Goal: Information Seeking & Learning: Compare options

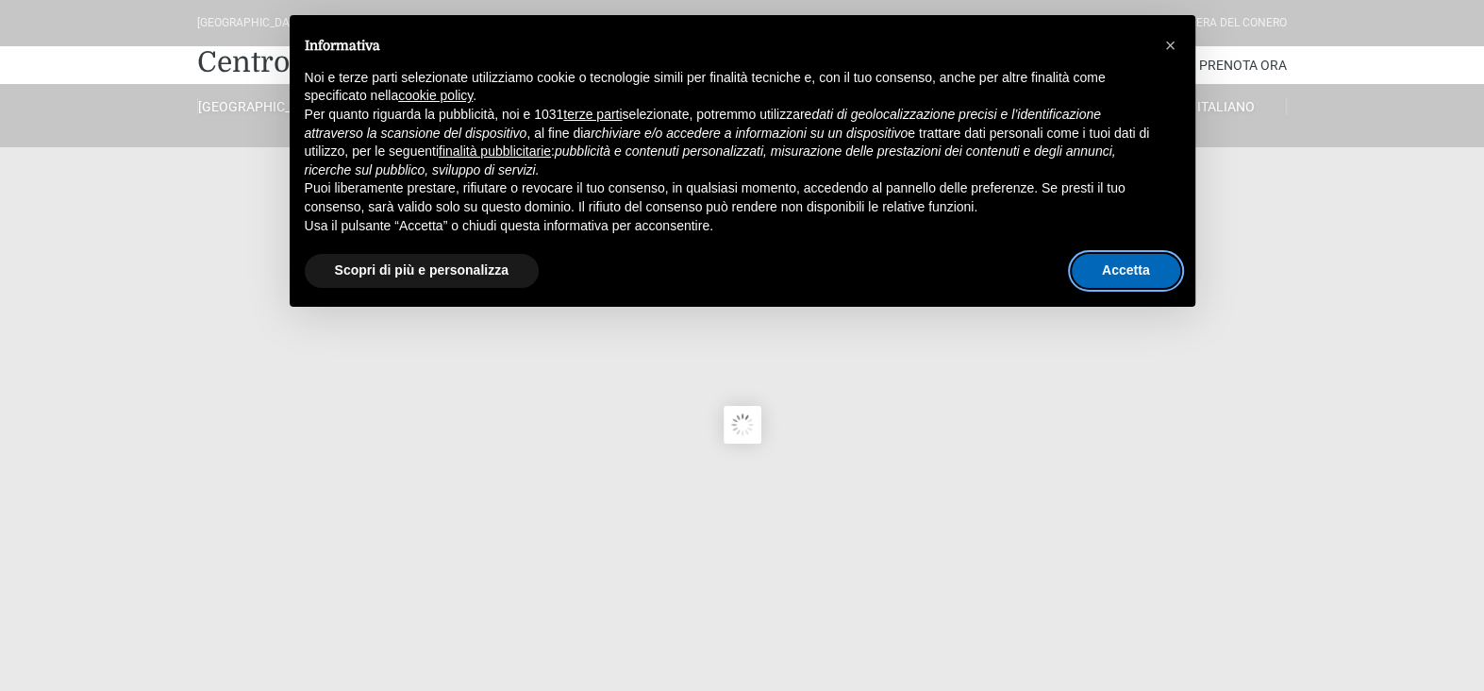
click at [1141, 270] on button "Accetta" at bounding box center [1126, 271] width 108 height 34
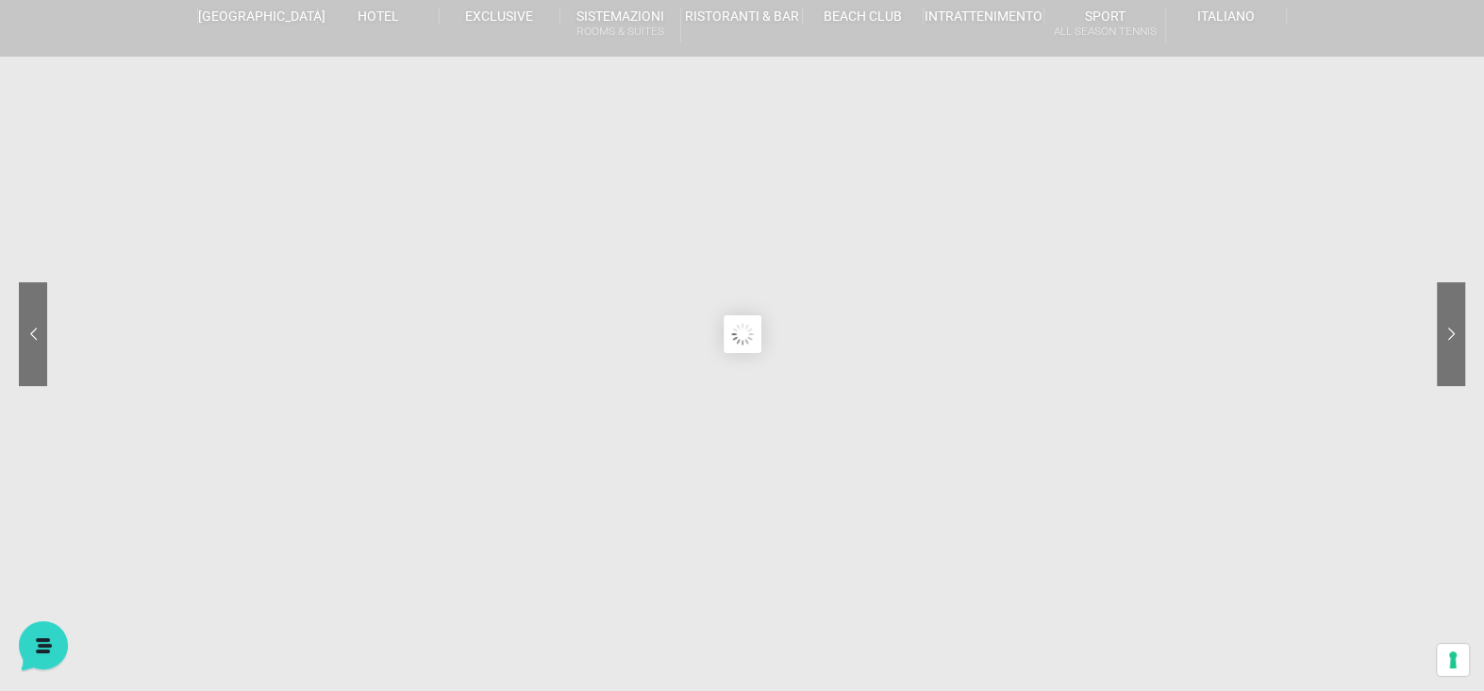
scroll to position [189, 0]
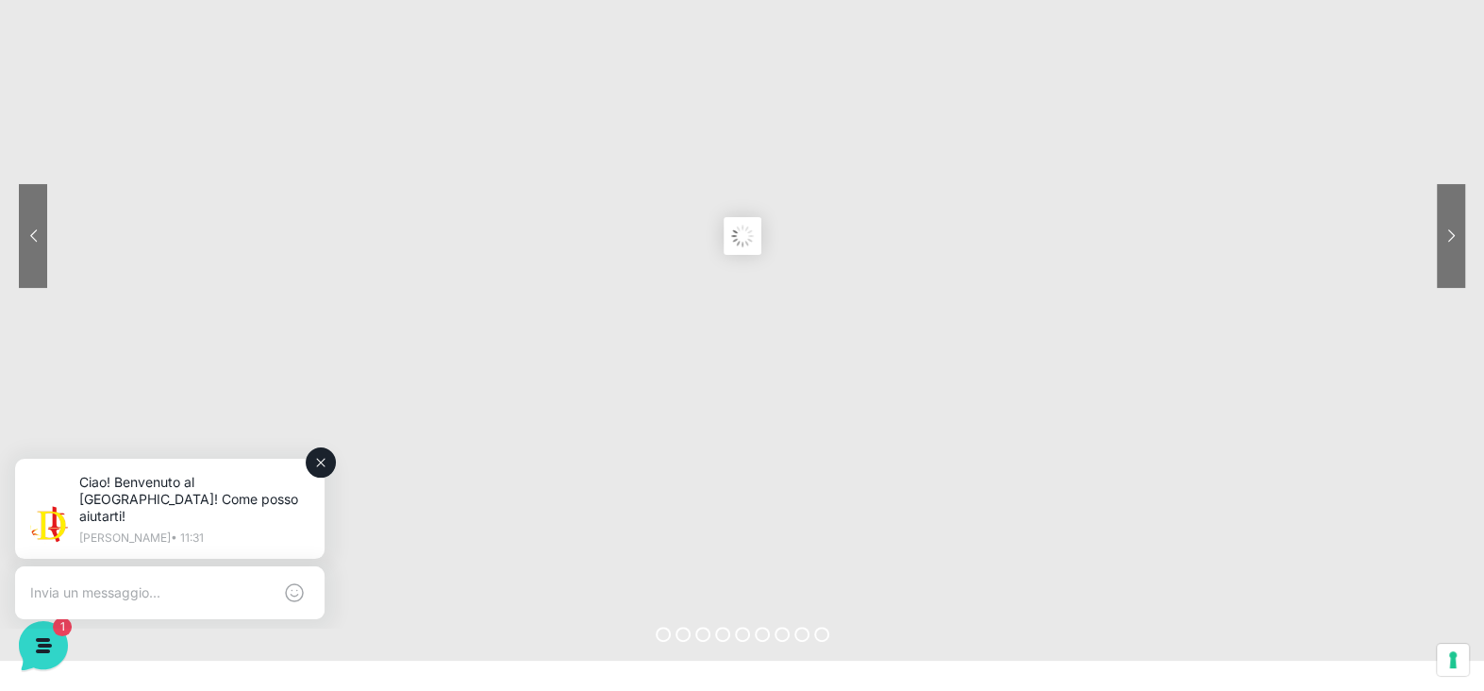
click at [319, 466] on icon at bounding box center [320, 462] width 15 height 15
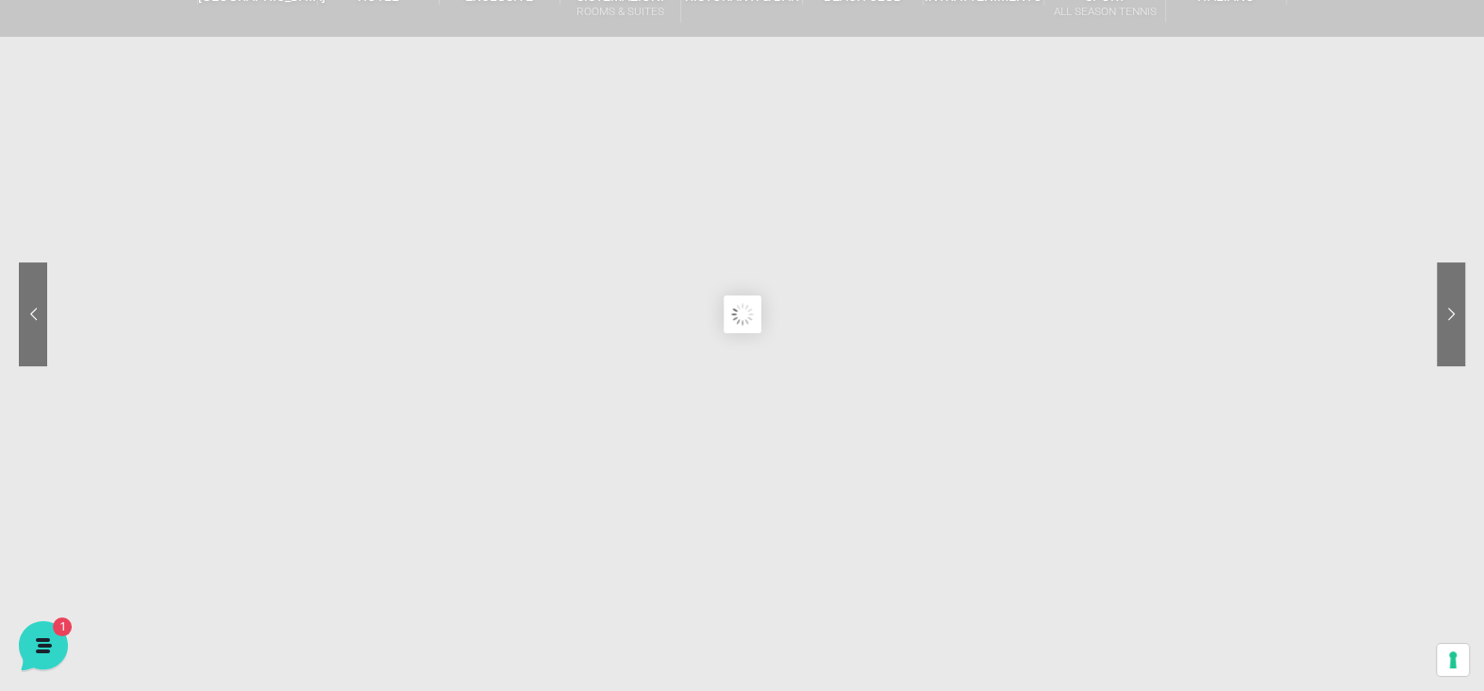
scroll to position [0, 0]
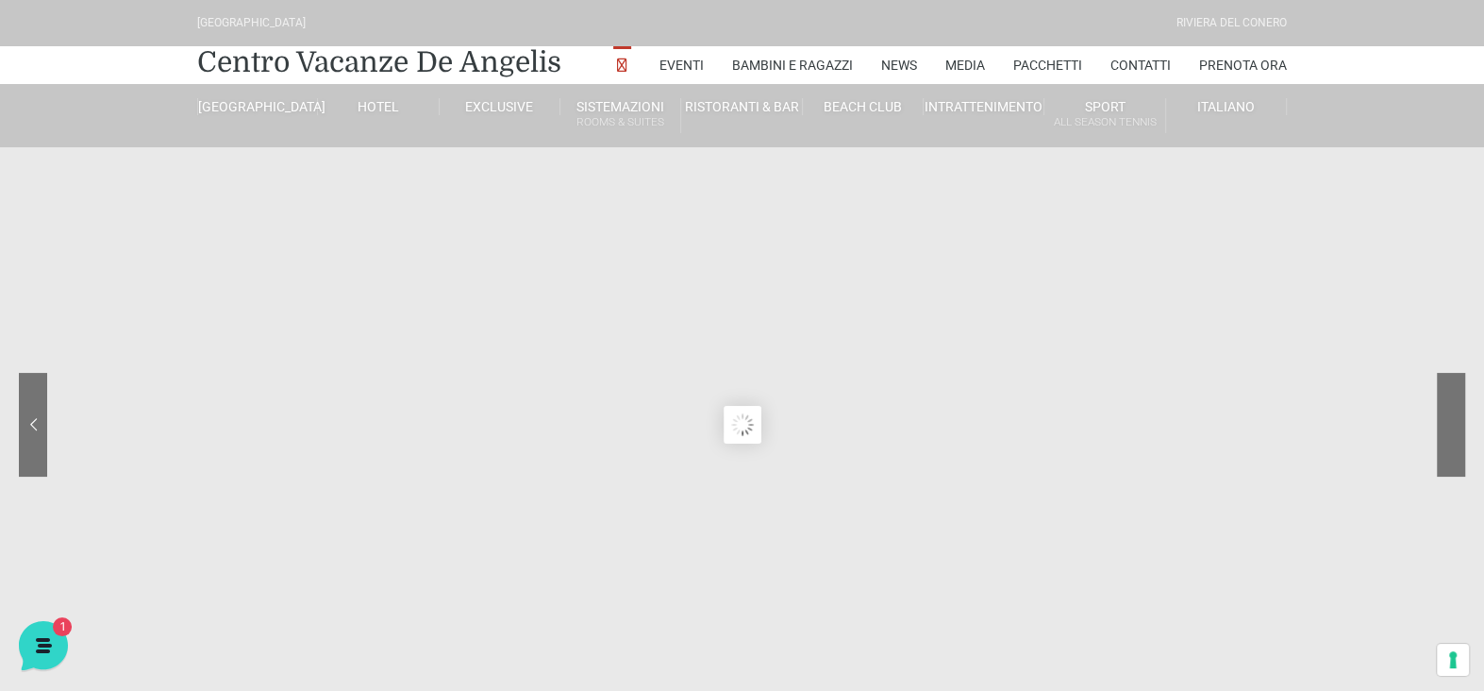
click at [1456, 421] on sr7-nav-img-live at bounding box center [1380, 425] width 170 height 104
click at [249, 108] on link "[GEOGRAPHIC_DATA]" at bounding box center [257, 106] width 121 height 17
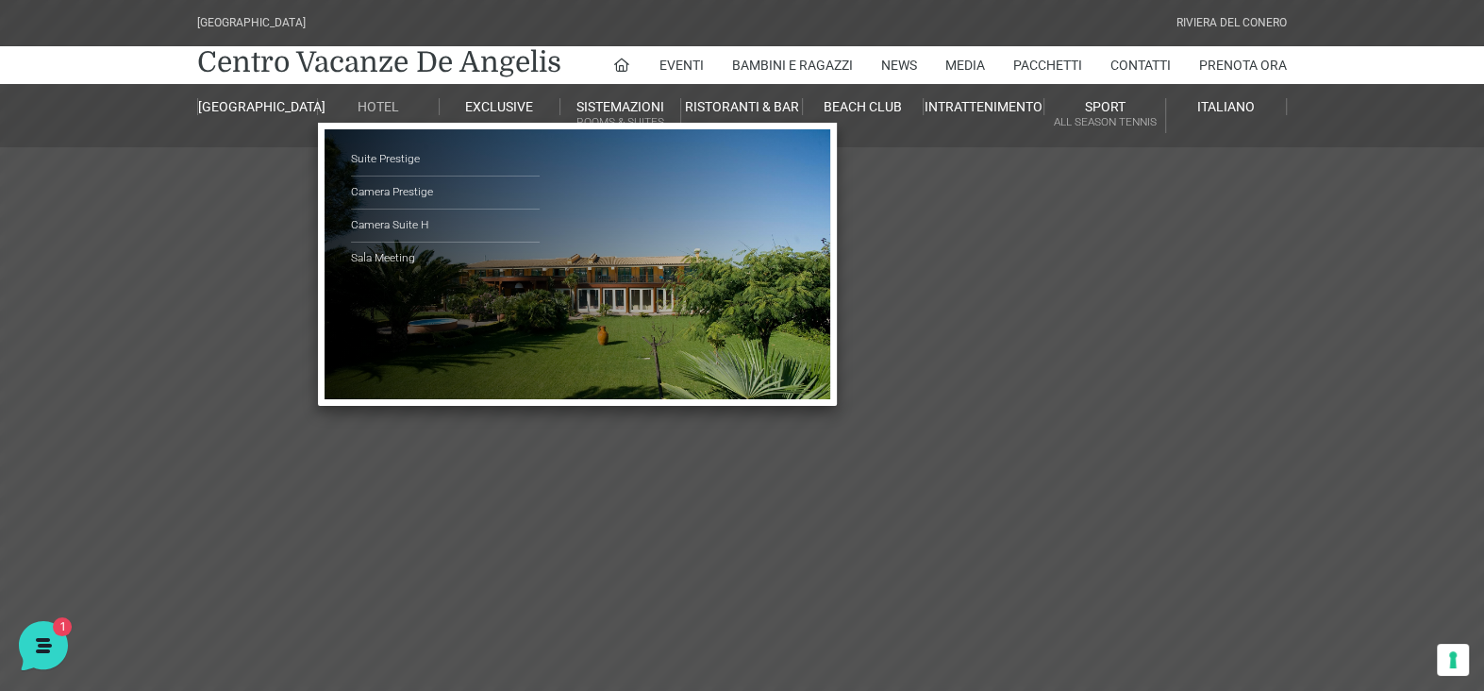
click at [363, 102] on link "Hotel" at bounding box center [378, 106] width 121 height 17
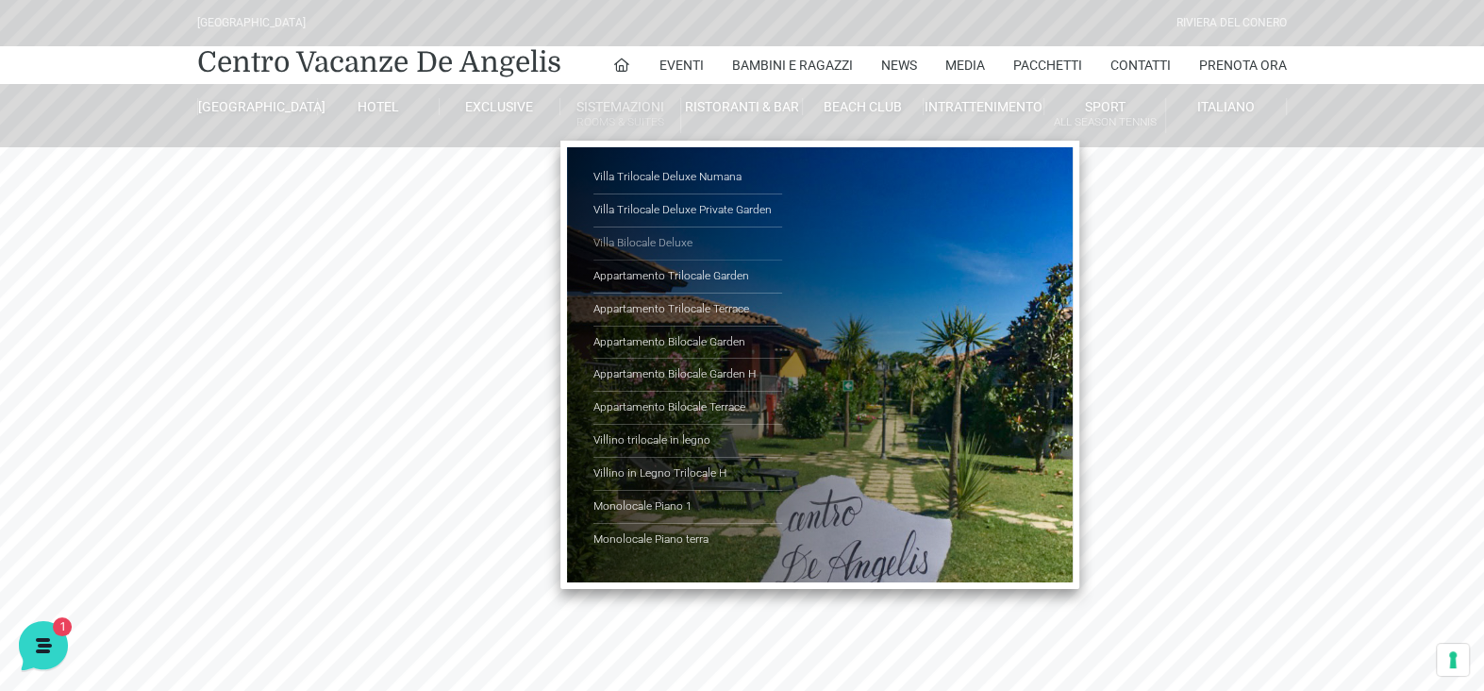
click at [634, 239] on link "Villa Bilocale Deluxe" at bounding box center [687, 243] width 189 height 33
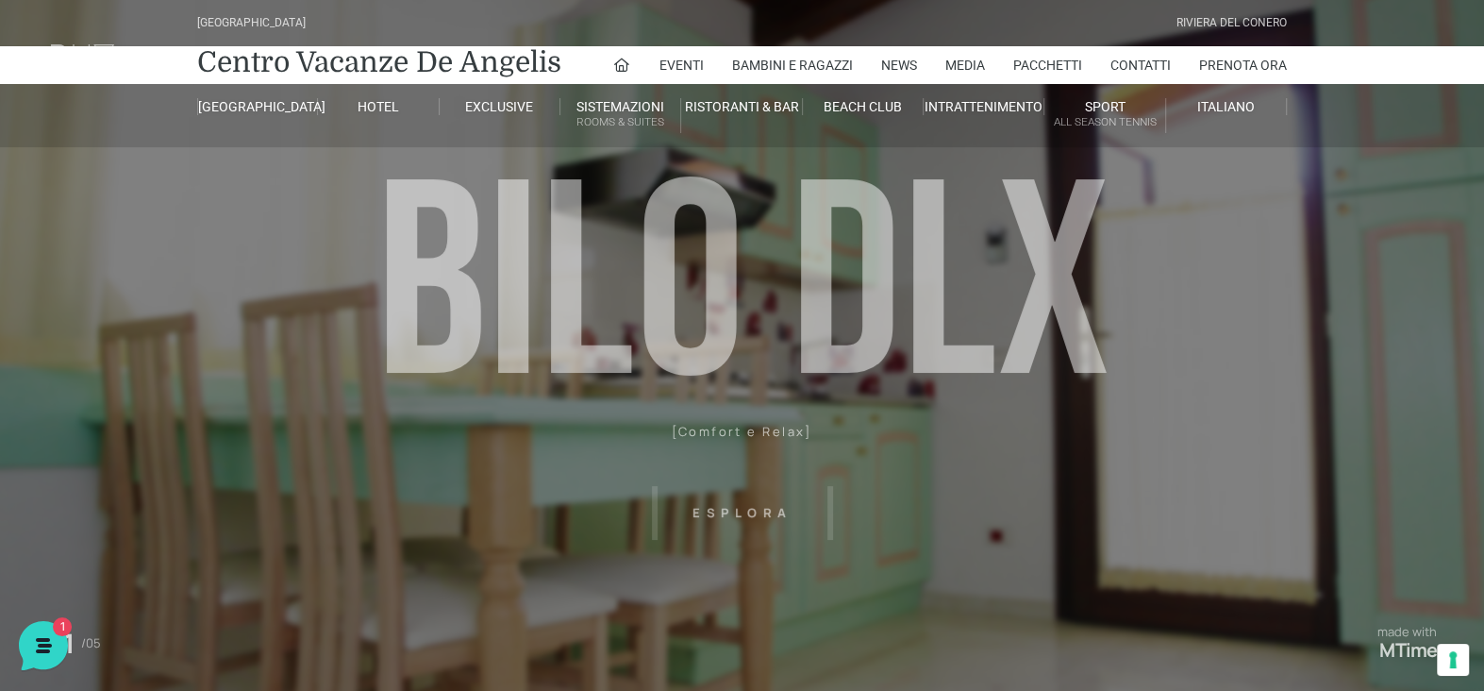
click at [740, 512] on header "Villaggio Hotel Resort Riviera Del Conero Centro Vacanze De Angelis Eventi Miss…" at bounding box center [742, 424] width 1484 height 849
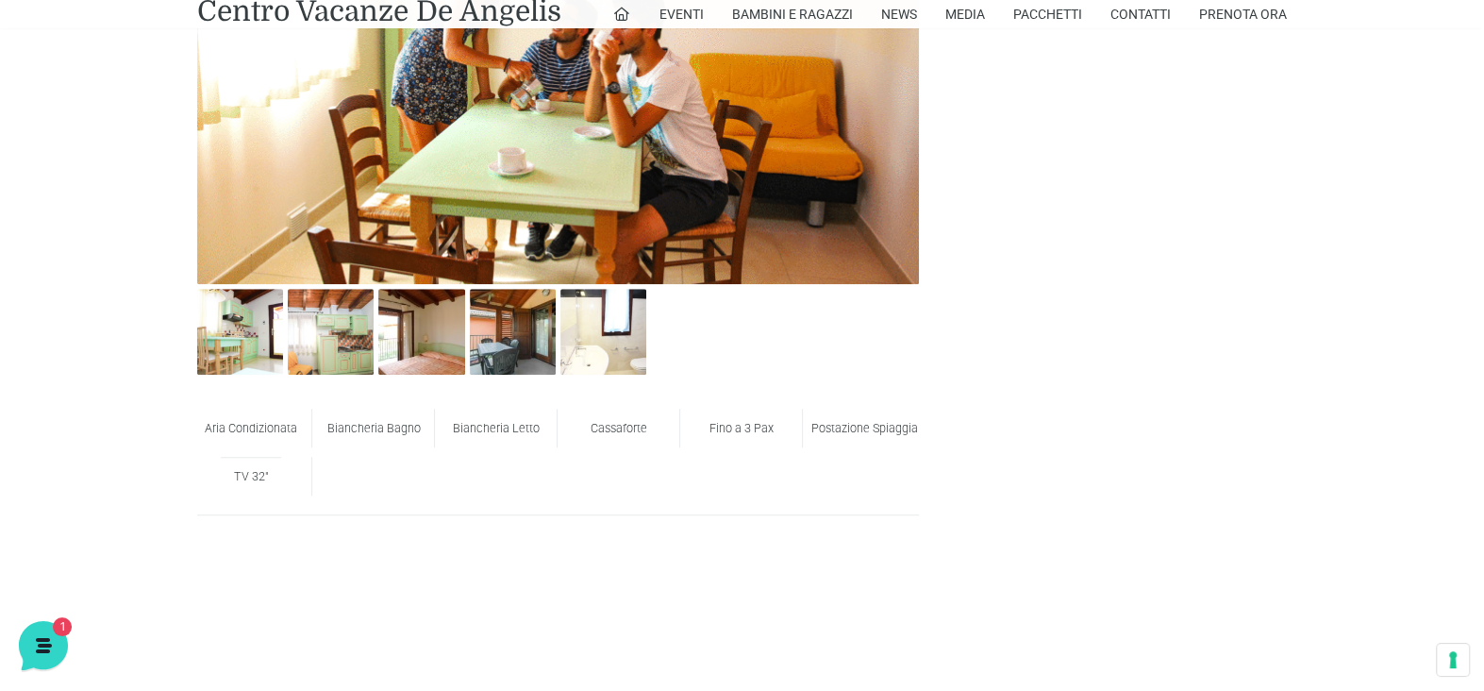
scroll to position [942, 0]
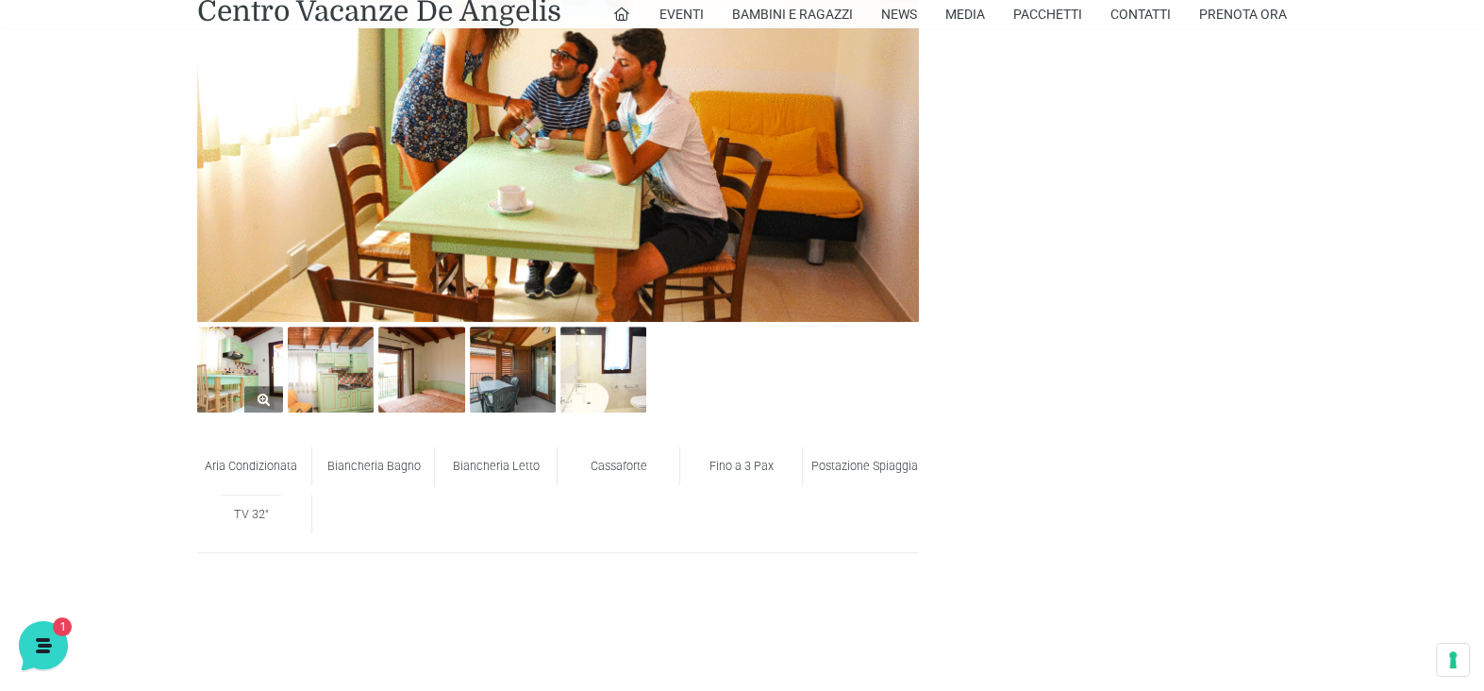
click at [231, 366] on img at bounding box center [240, 369] width 86 height 86
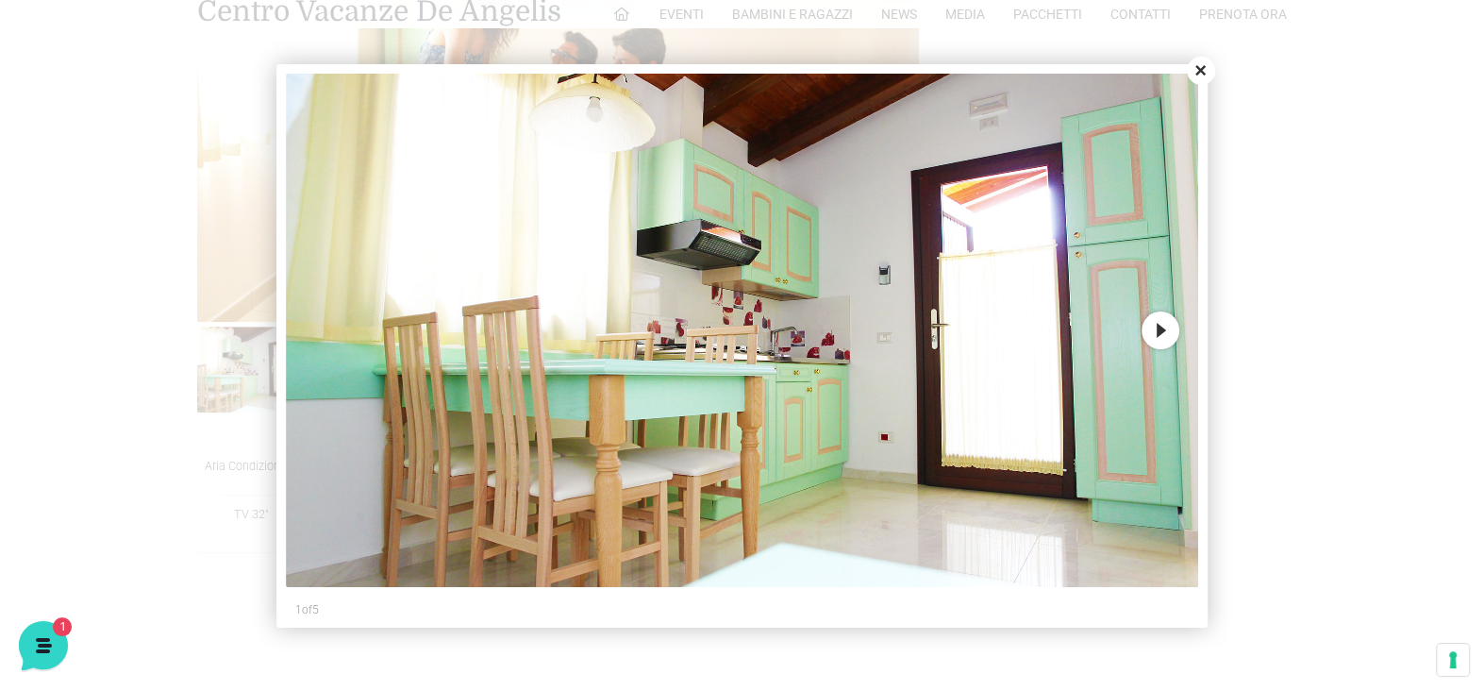
click at [1170, 330] on button "Next" at bounding box center [1160, 330] width 38 height 38
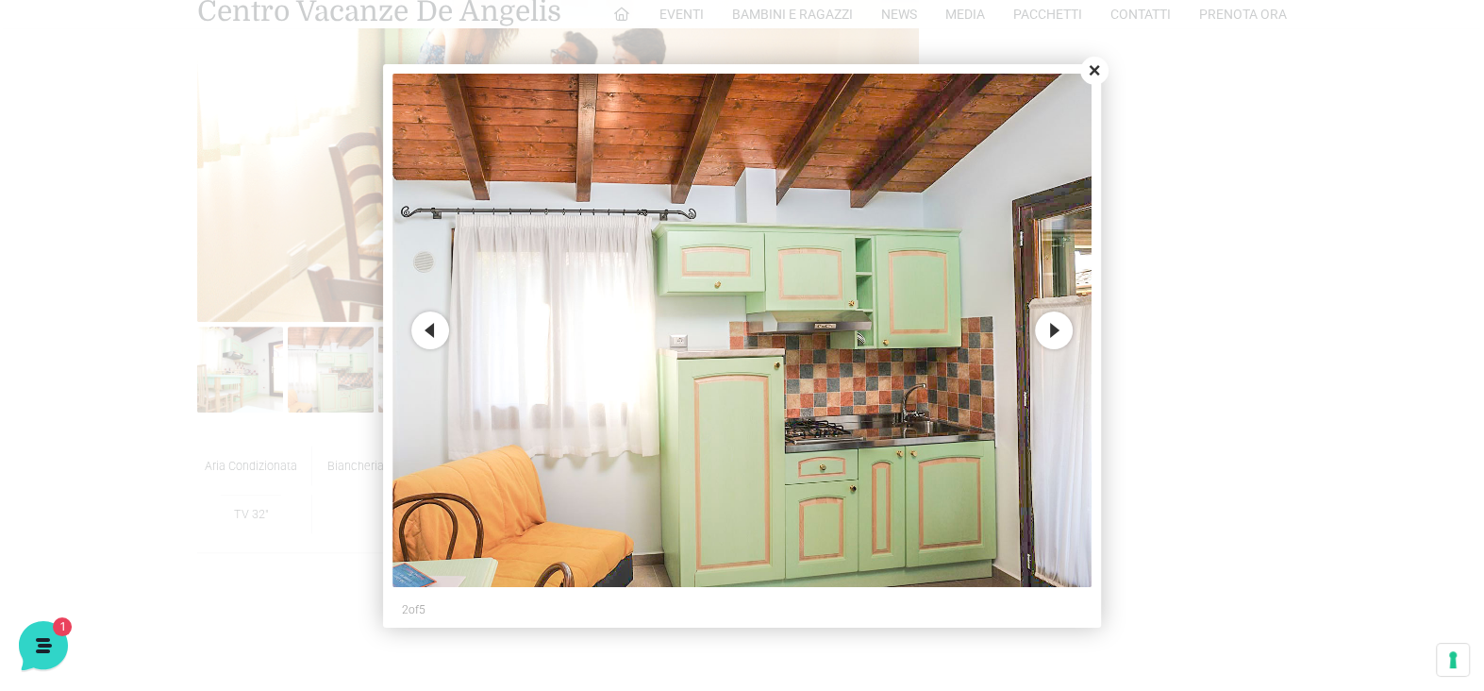
click at [1054, 327] on button "Next" at bounding box center [1054, 330] width 38 height 38
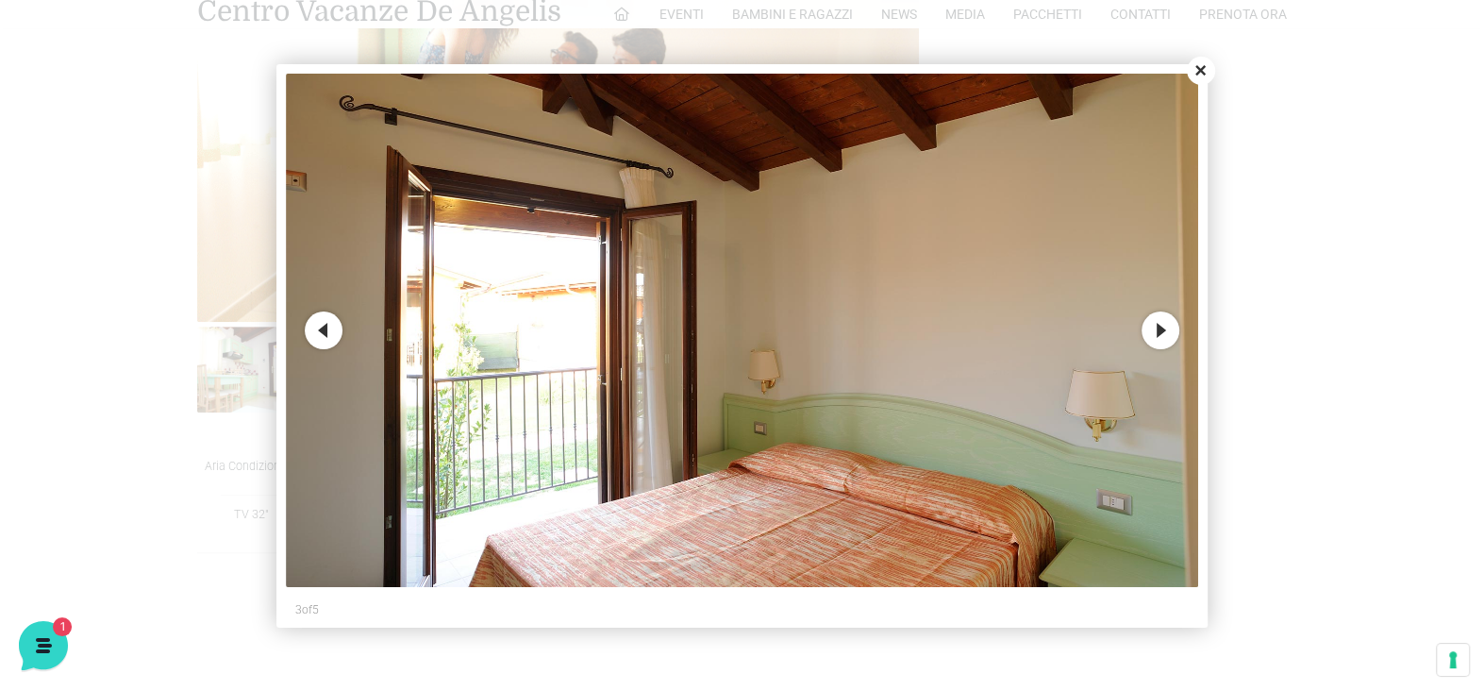
click at [1159, 328] on button "Next" at bounding box center [1160, 330] width 38 height 38
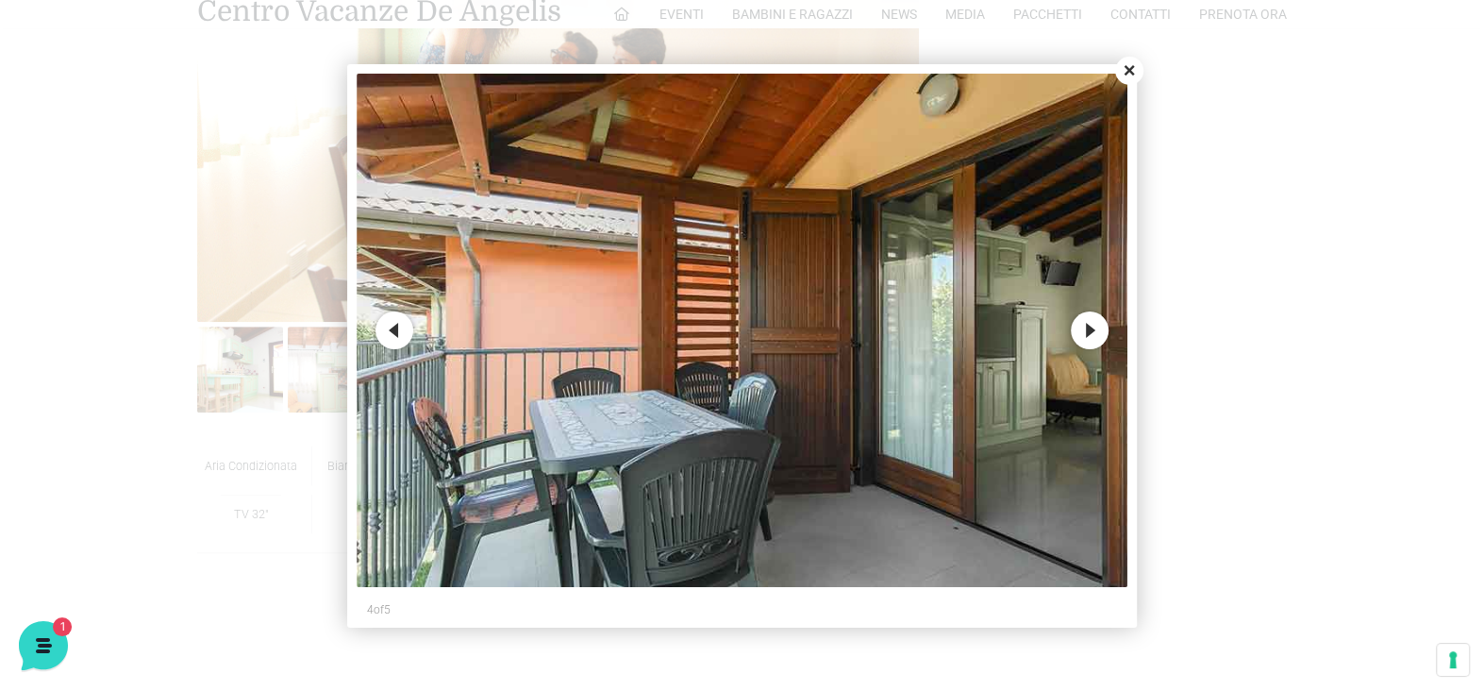
click at [1095, 321] on button "Next" at bounding box center [1090, 330] width 38 height 38
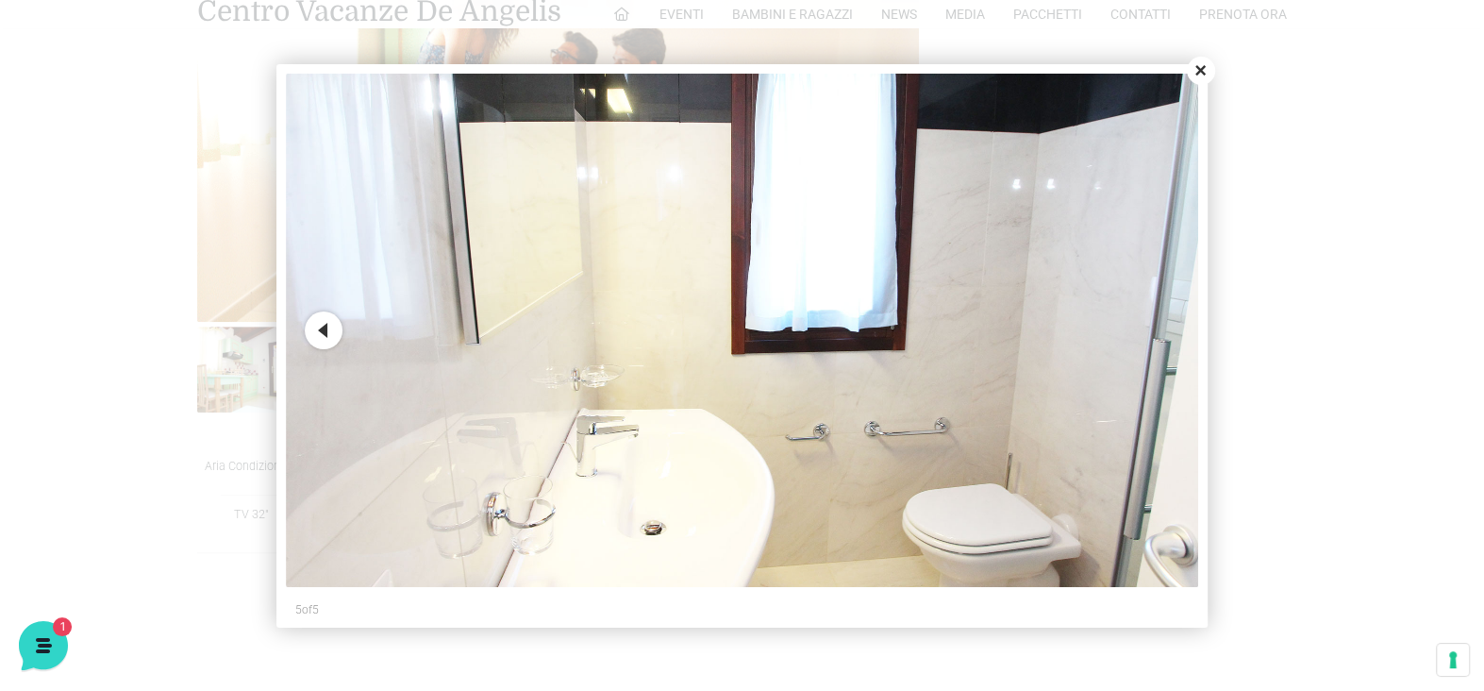
click at [1198, 69] on button "Close" at bounding box center [1201, 71] width 28 height 28
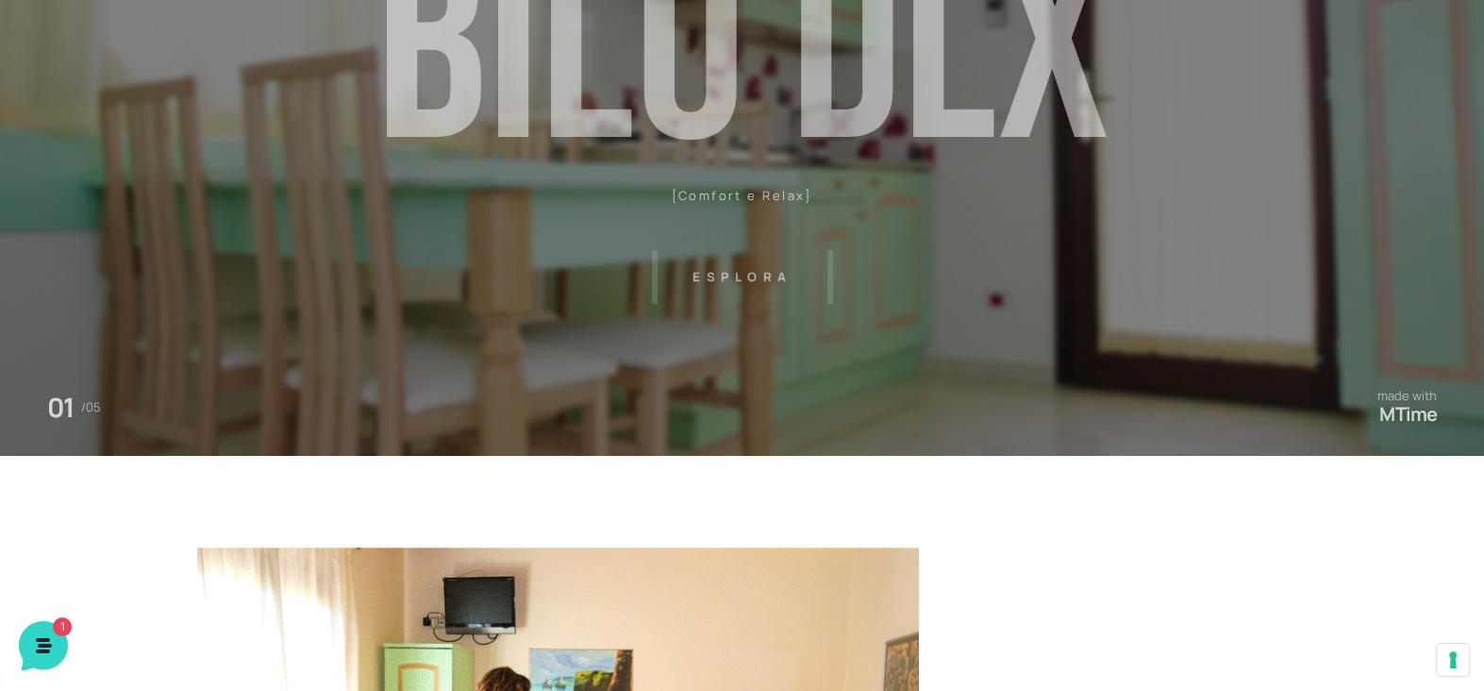
scroll to position [94, 0]
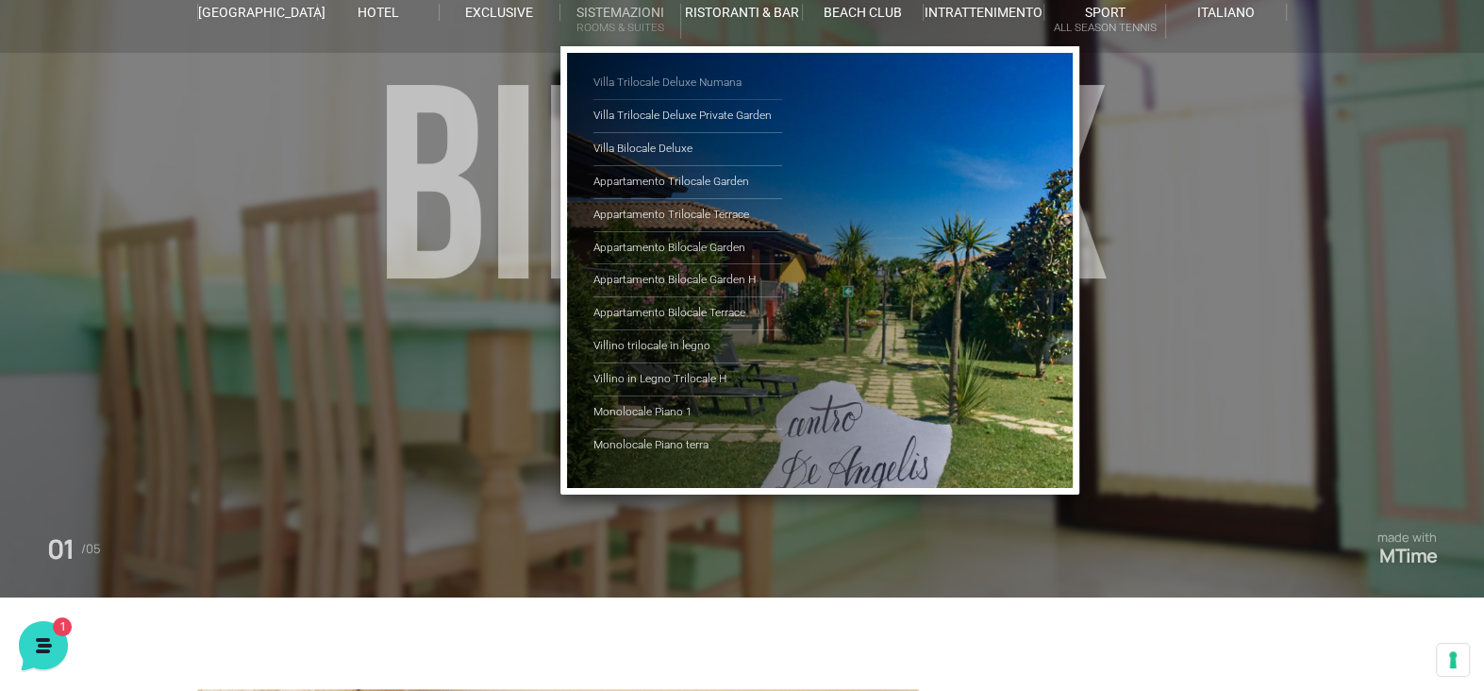
click at [674, 83] on link "Villa Trilocale Deluxe Numana" at bounding box center [687, 83] width 189 height 33
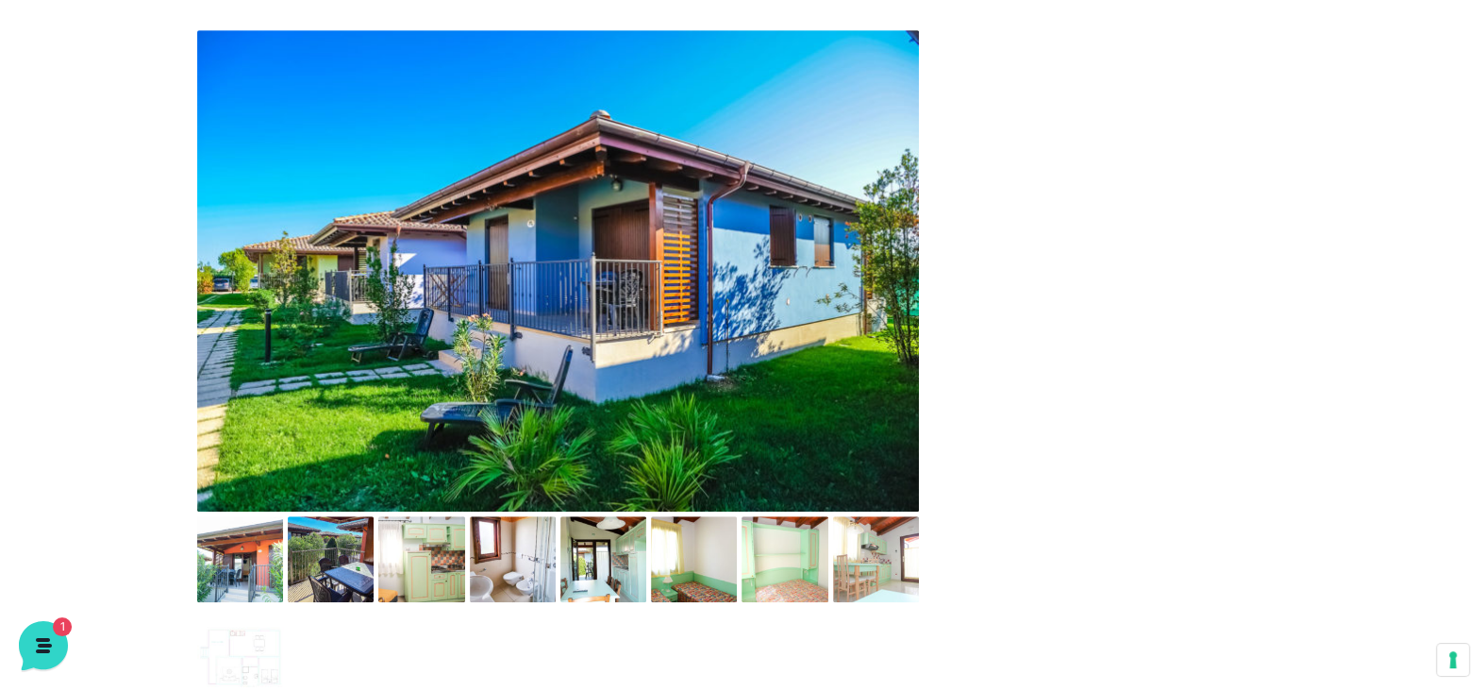
scroll to position [849, 0]
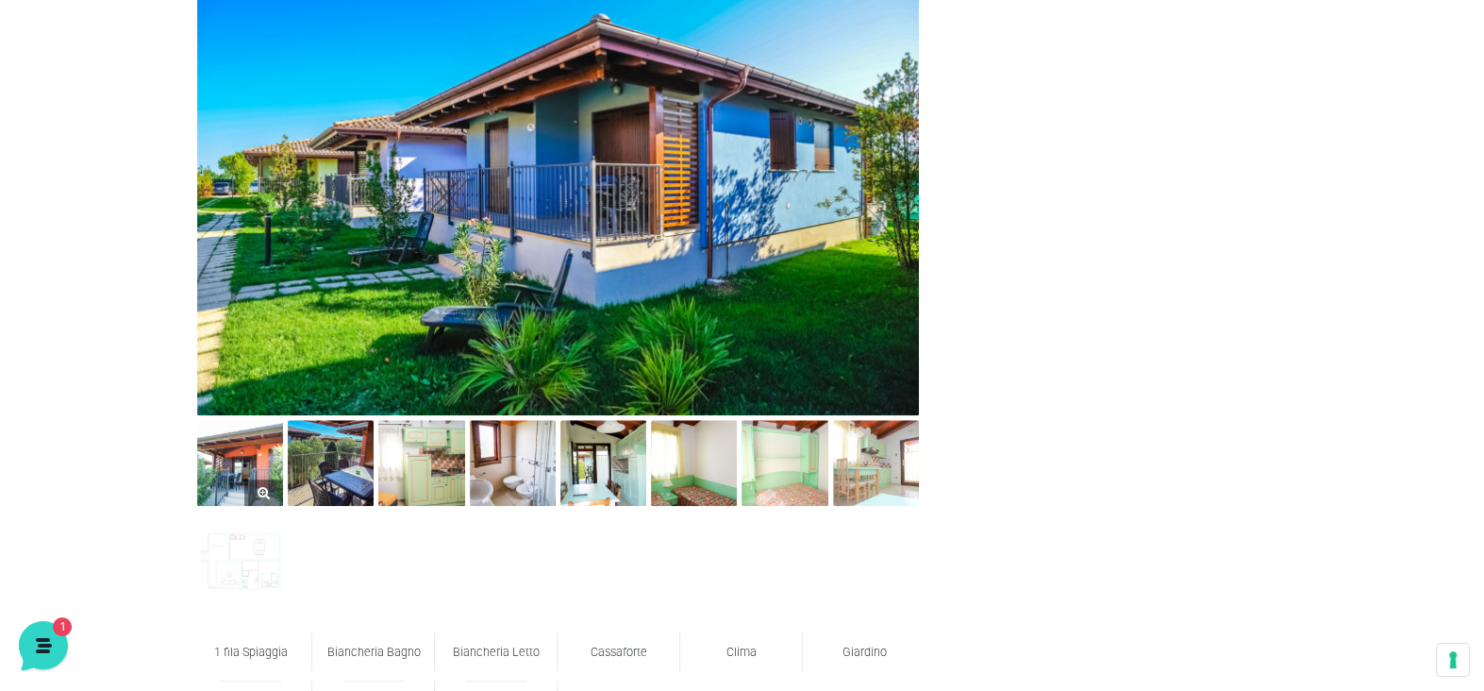
click at [253, 451] on img at bounding box center [240, 463] width 86 height 86
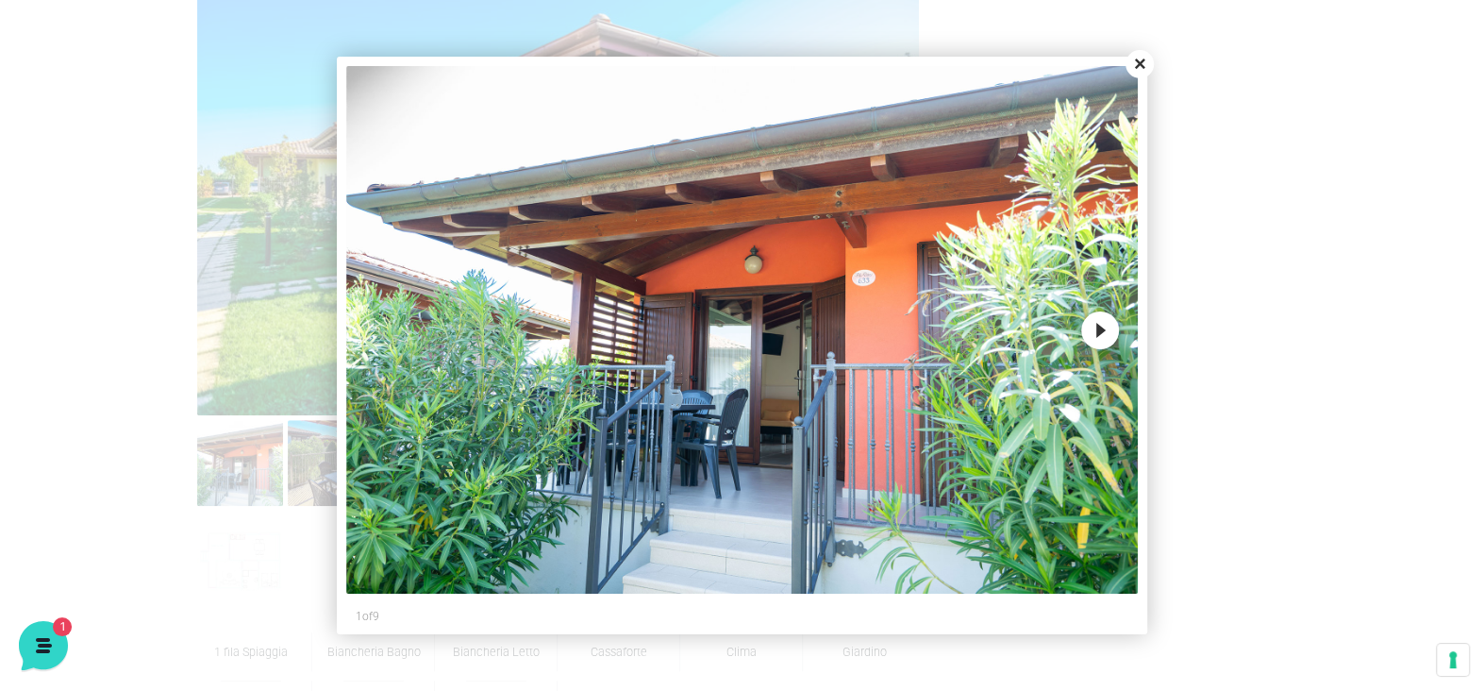
click at [1091, 325] on button "Next" at bounding box center [1100, 330] width 38 height 38
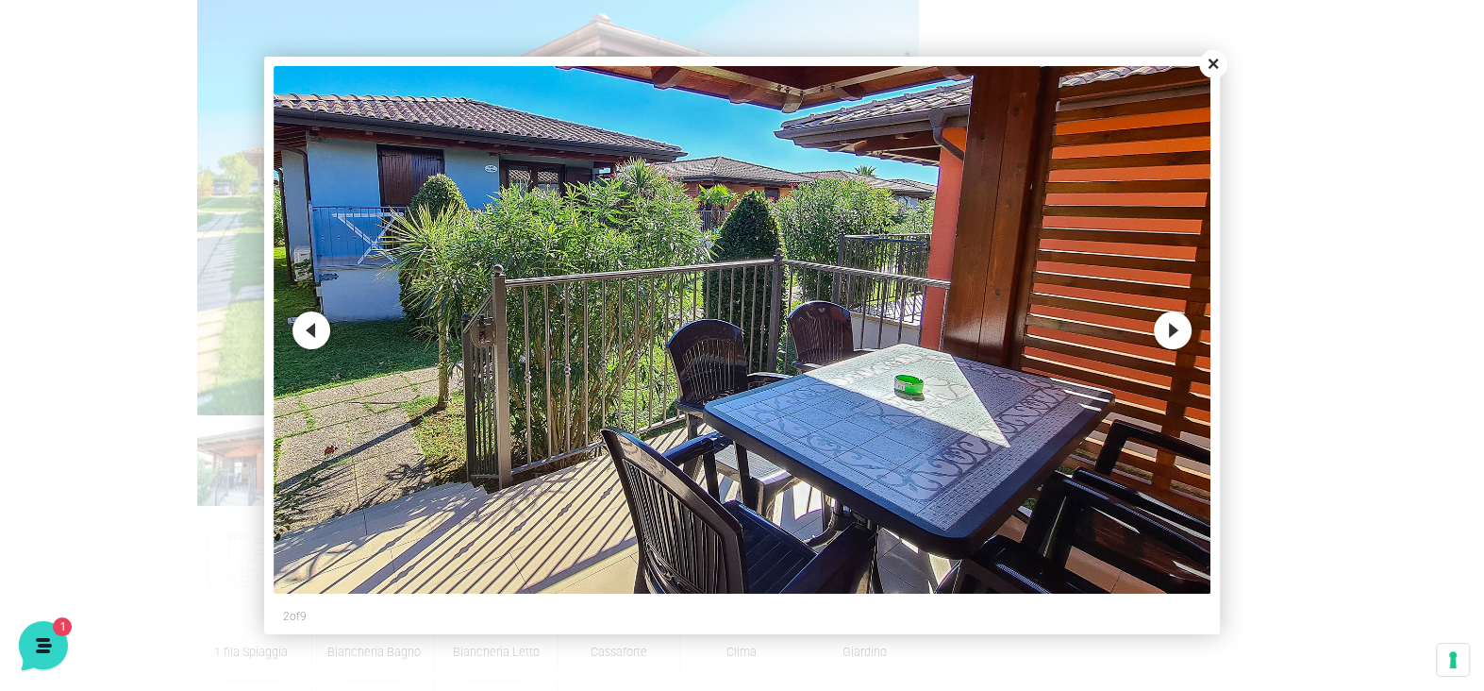
click at [1168, 325] on button "Next" at bounding box center [1173, 330] width 38 height 38
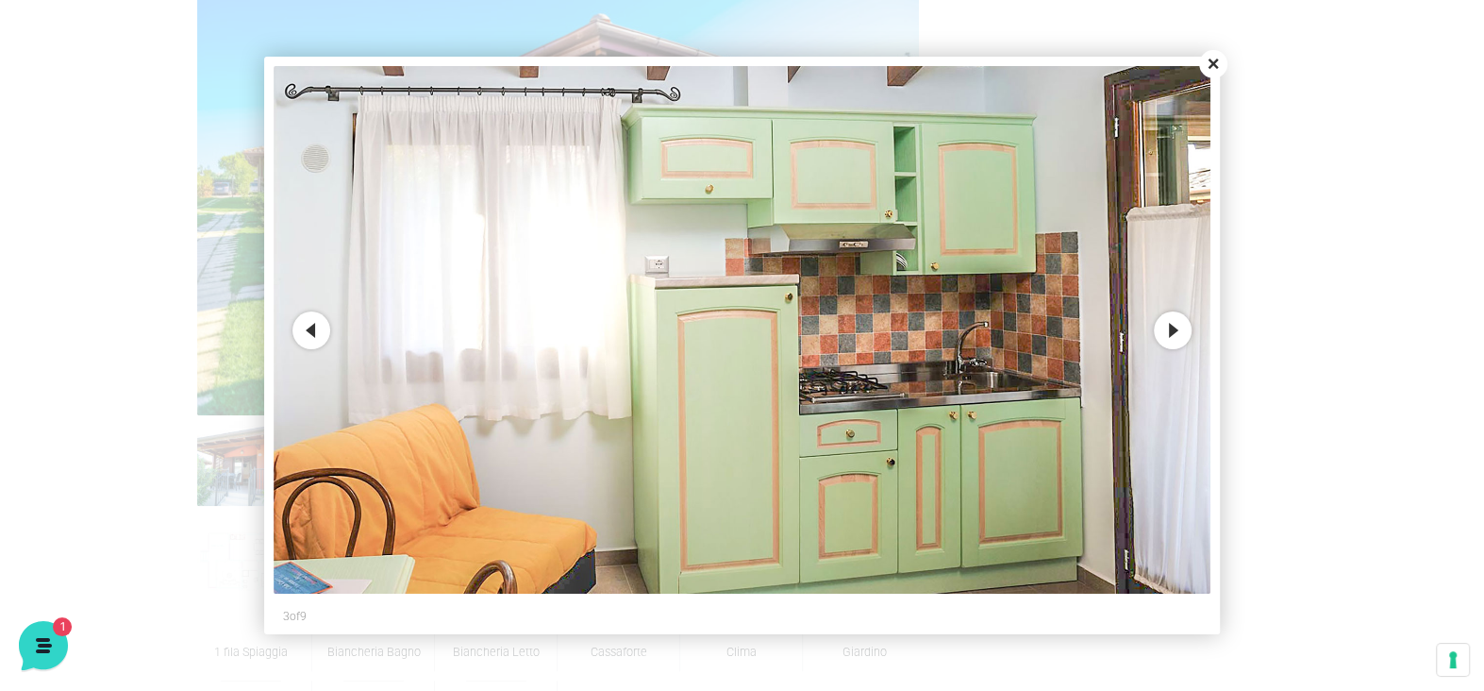
click at [1171, 325] on button "Next" at bounding box center [1173, 330] width 38 height 38
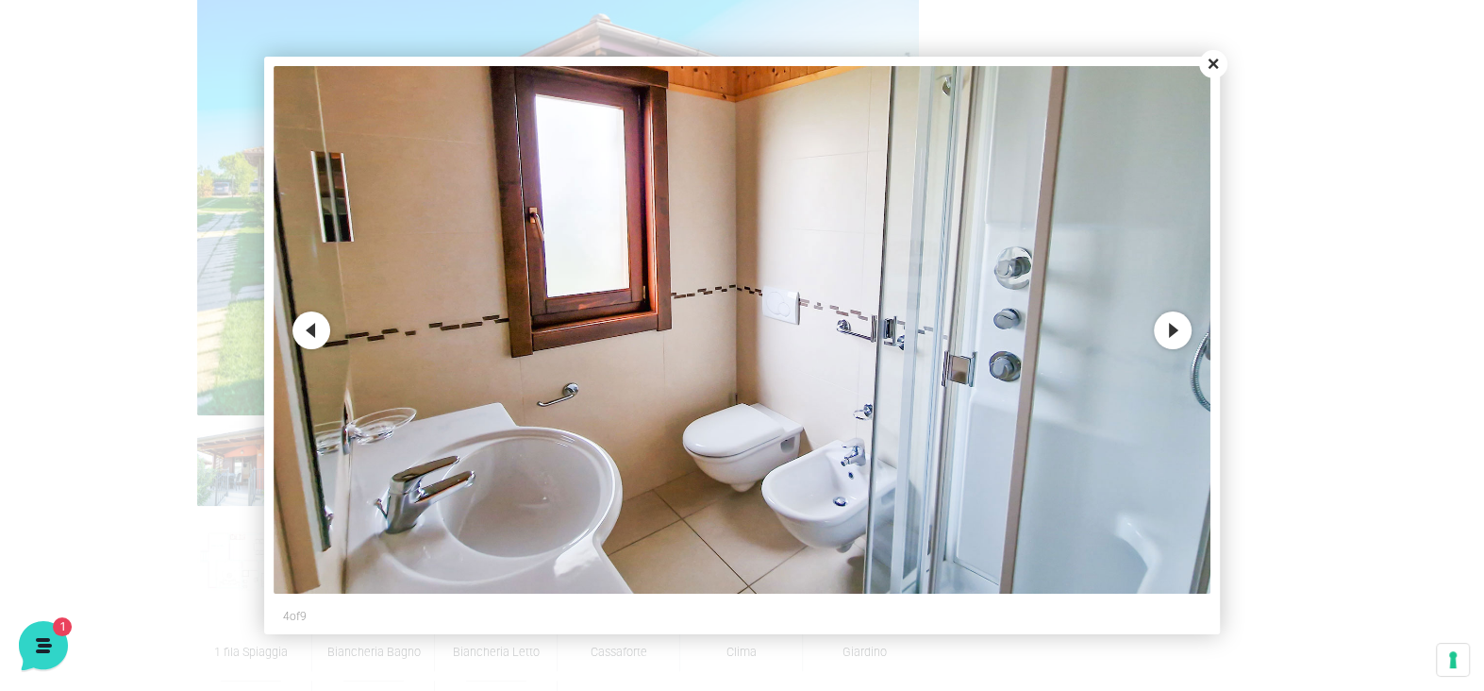
click at [1172, 325] on button "Next" at bounding box center [1173, 330] width 38 height 38
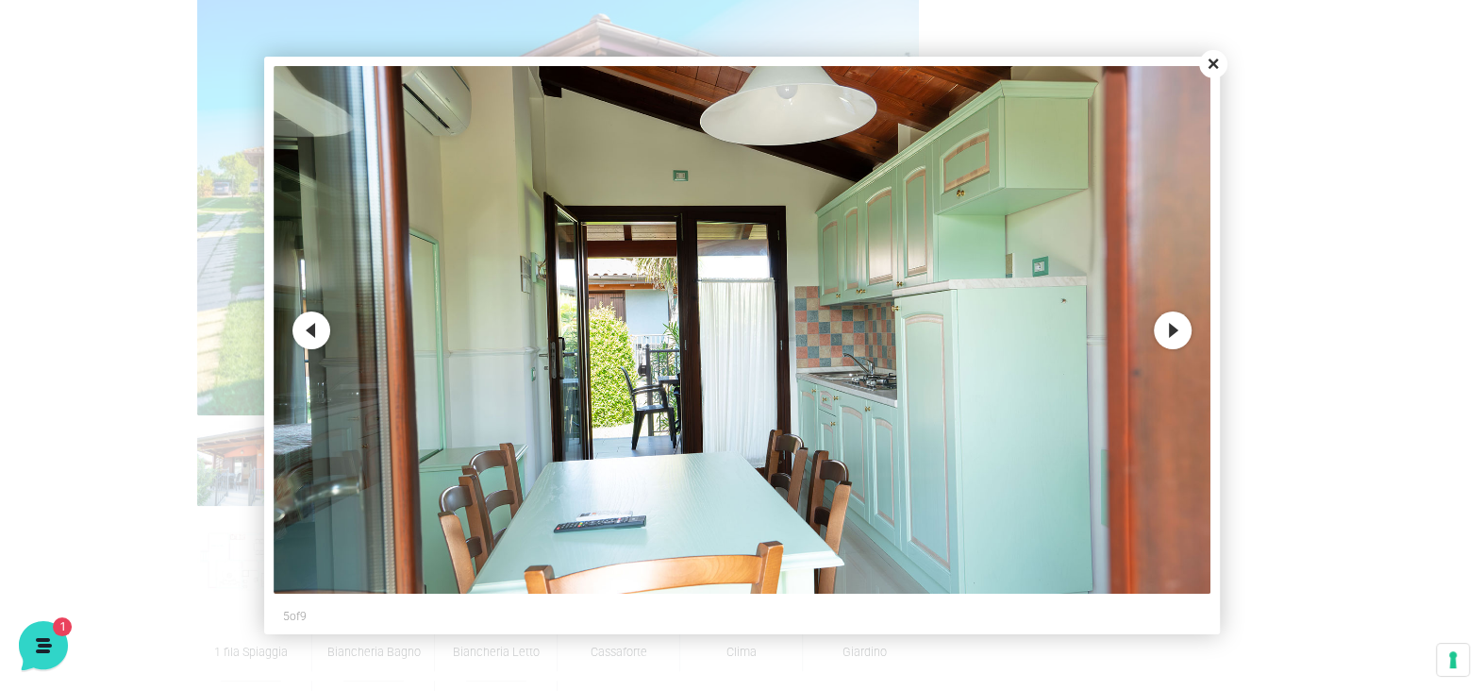
click at [1172, 326] on button "Next" at bounding box center [1173, 330] width 38 height 38
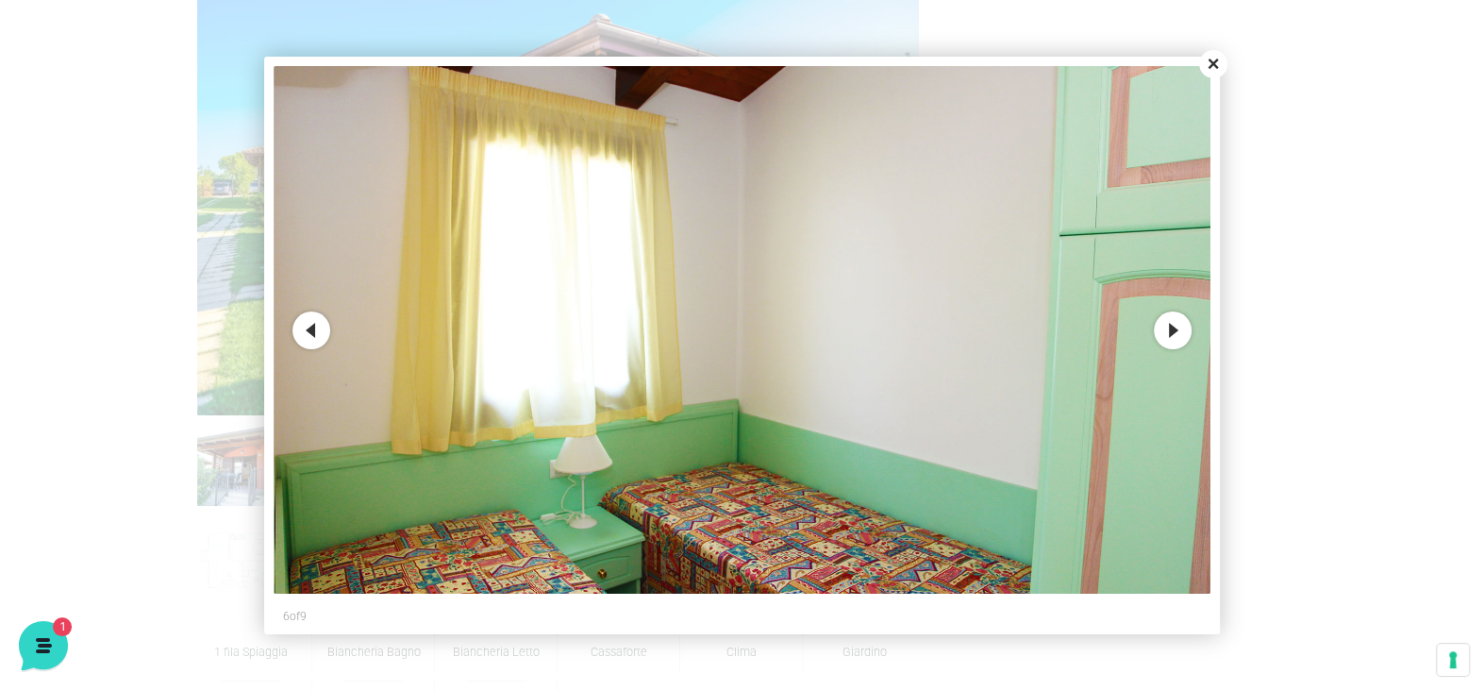
click at [1172, 325] on button "Next" at bounding box center [1173, 330] width 38 height 38
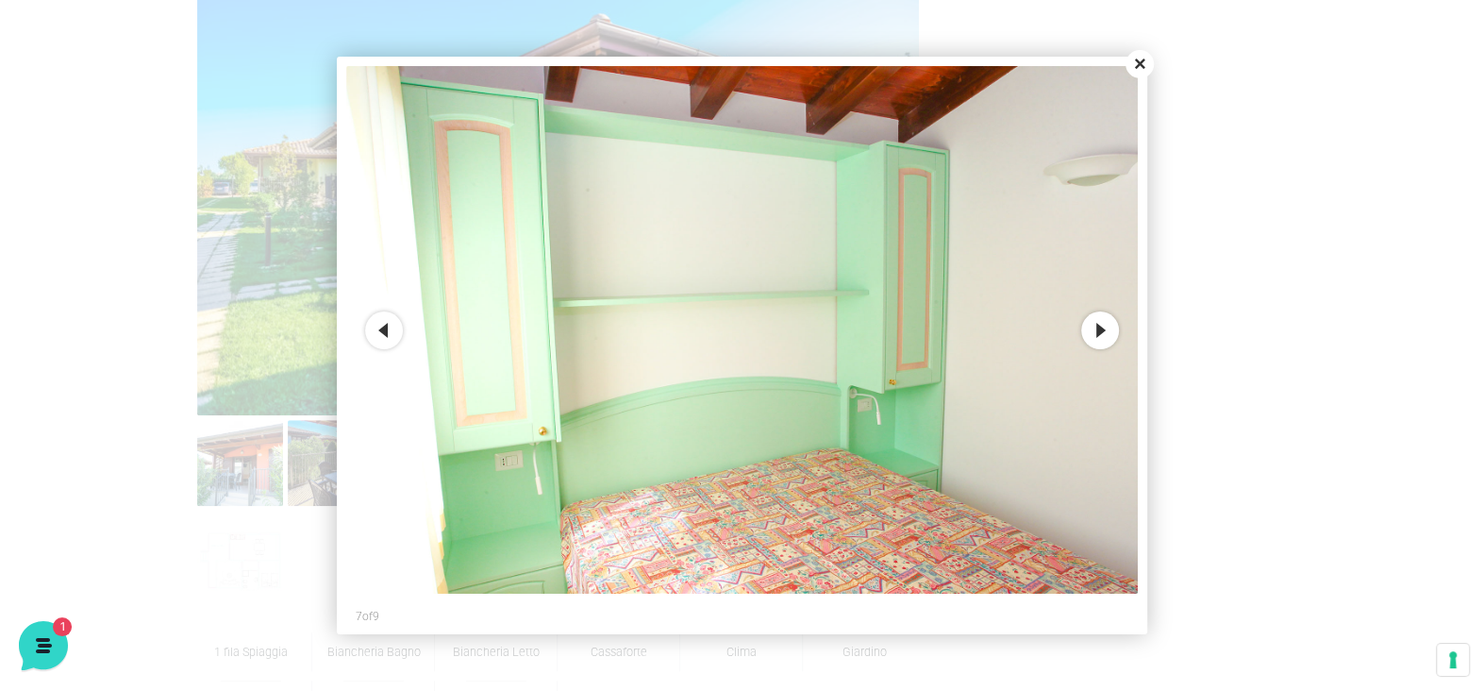
click at [1105, 331] on button "Next" at bounding box center [1100, 330] width 38 height 38
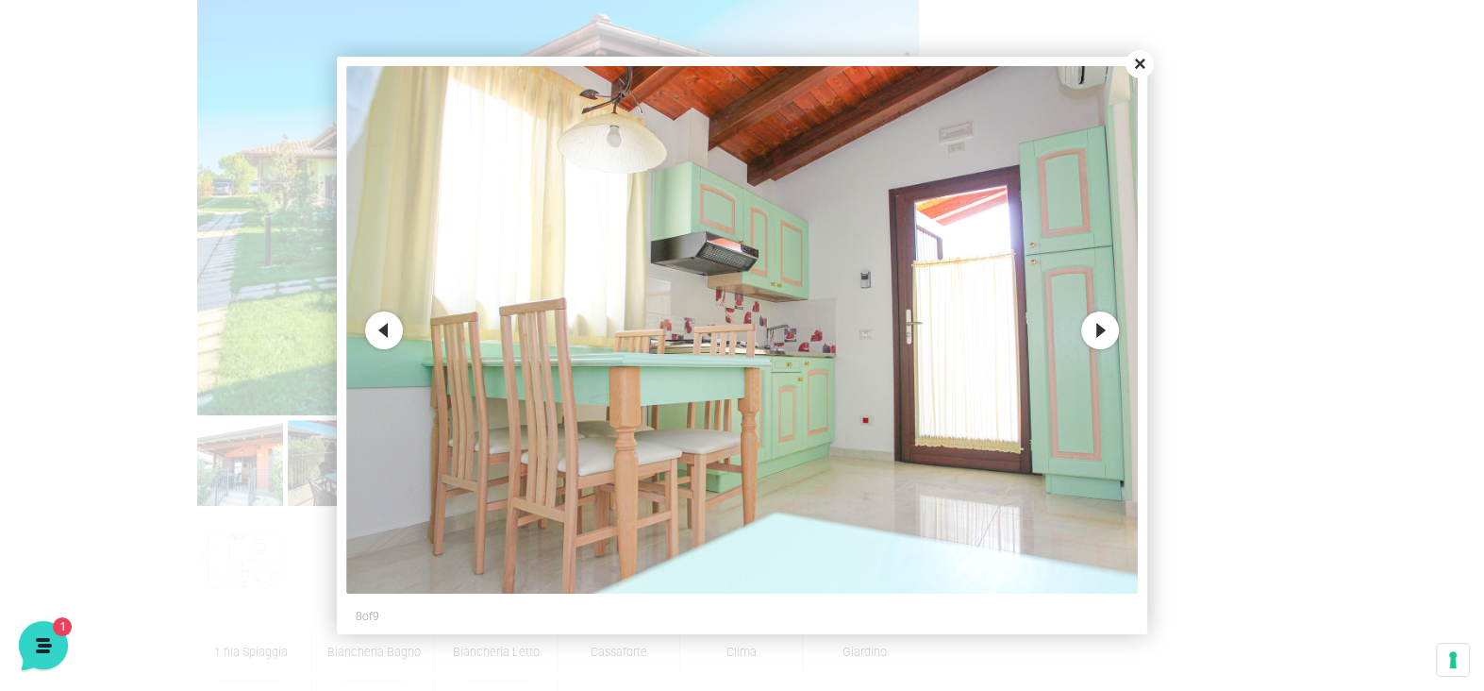
click at [1105, 331] on button "Next" at bounding box center [1100, 330] width 38 height 38
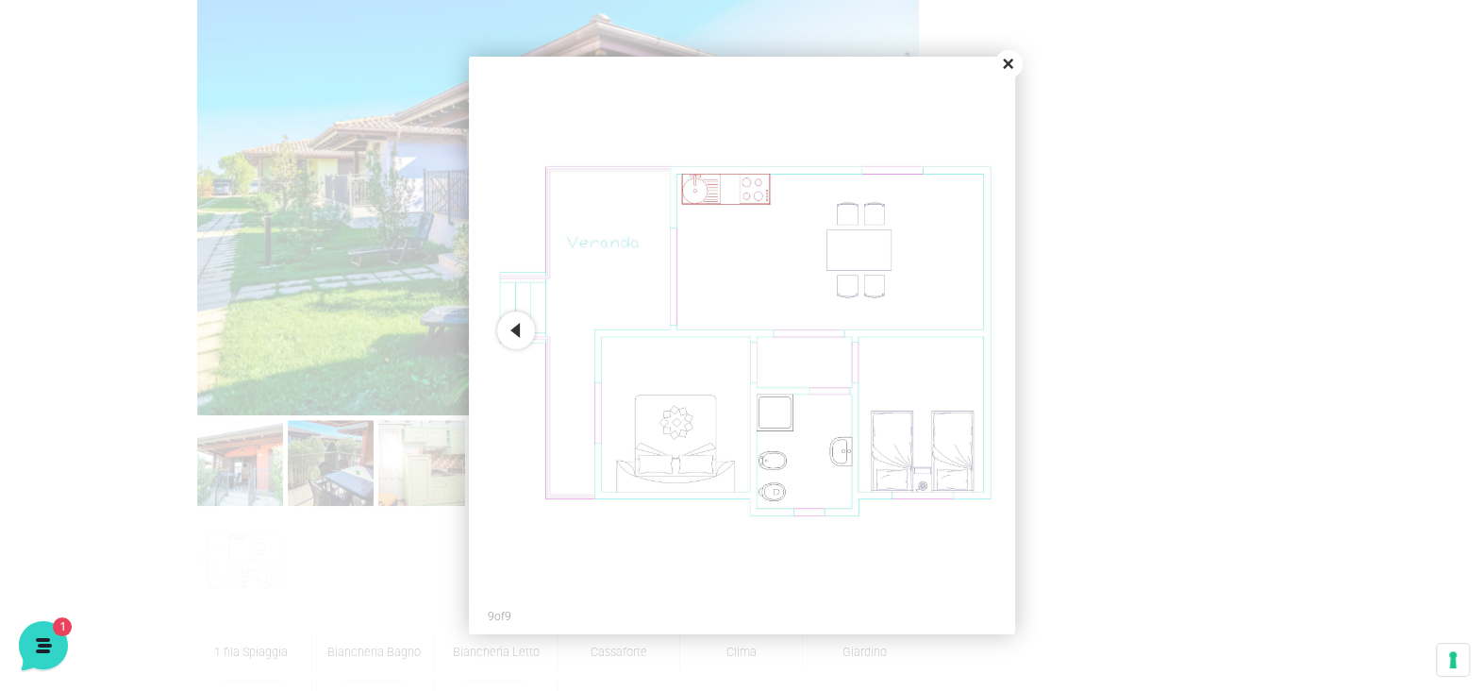
click at [1010, 59] on button "Close" at bounding box center [1008, 64] width 28 height 28
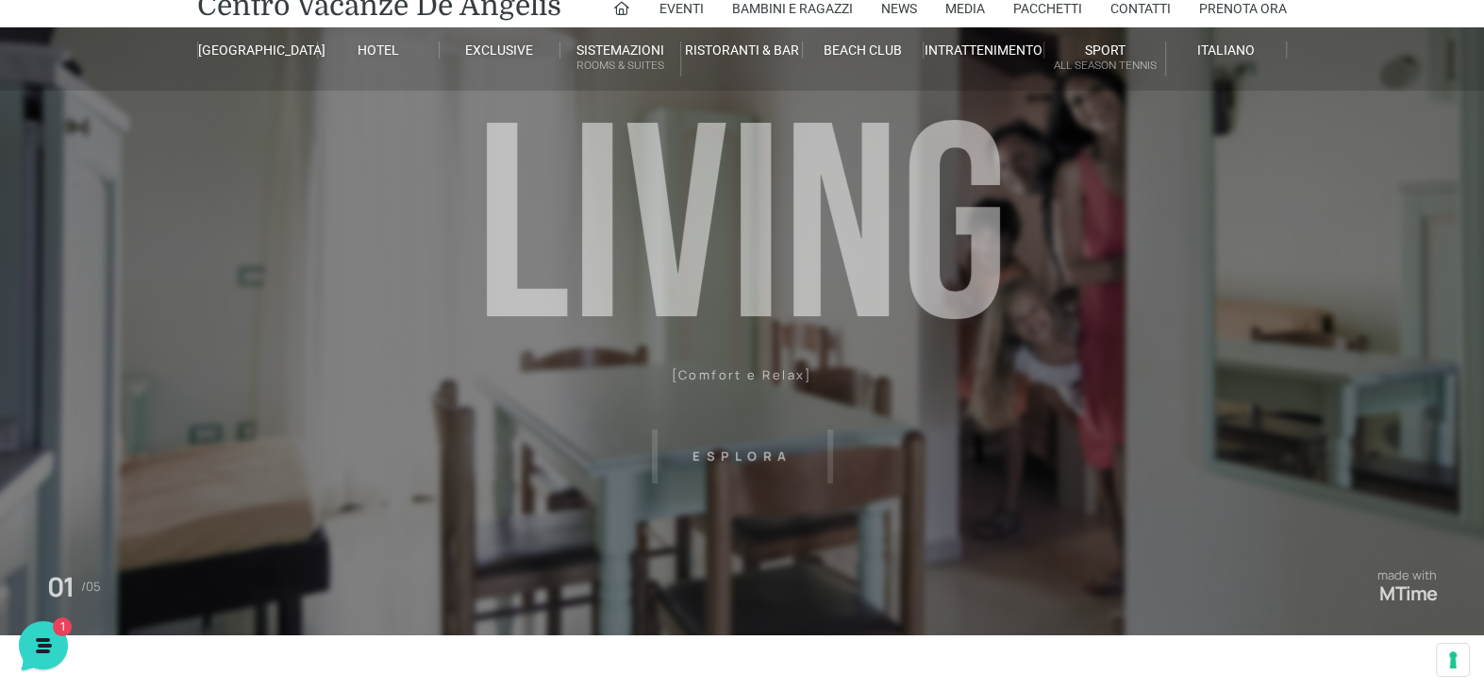
scroll to position [0, 0]
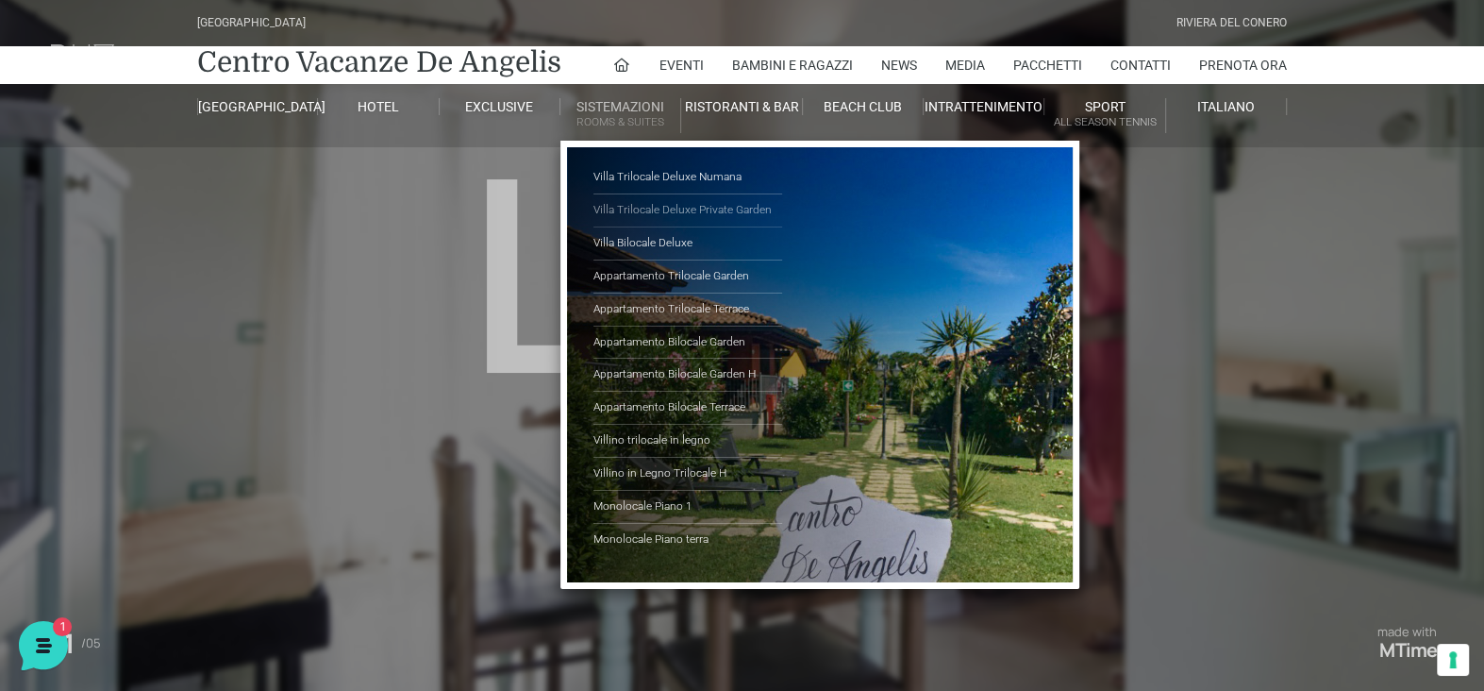
click at [644, 201] on link "Villa Trilocale Deluxe Private Garden" at bounding box center [687, 210] width 189 height 33
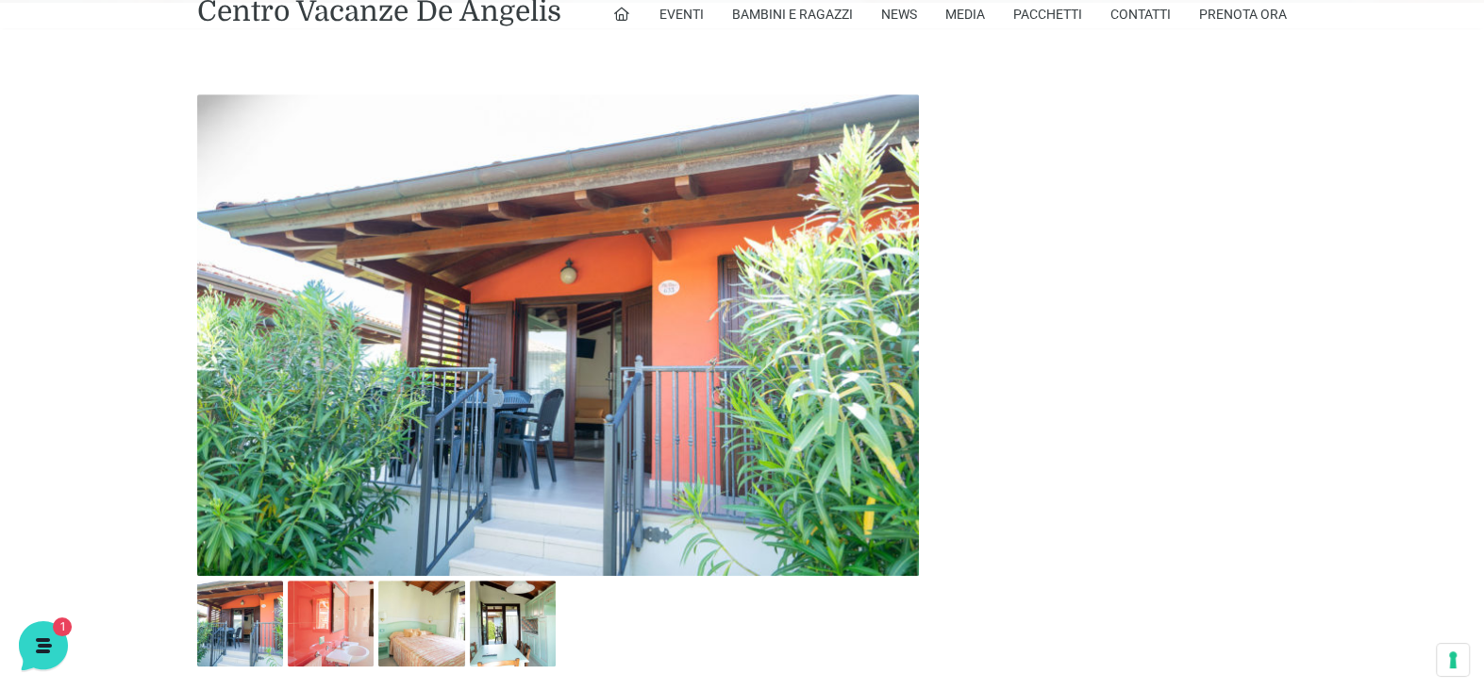
scroll to position [849, 0]
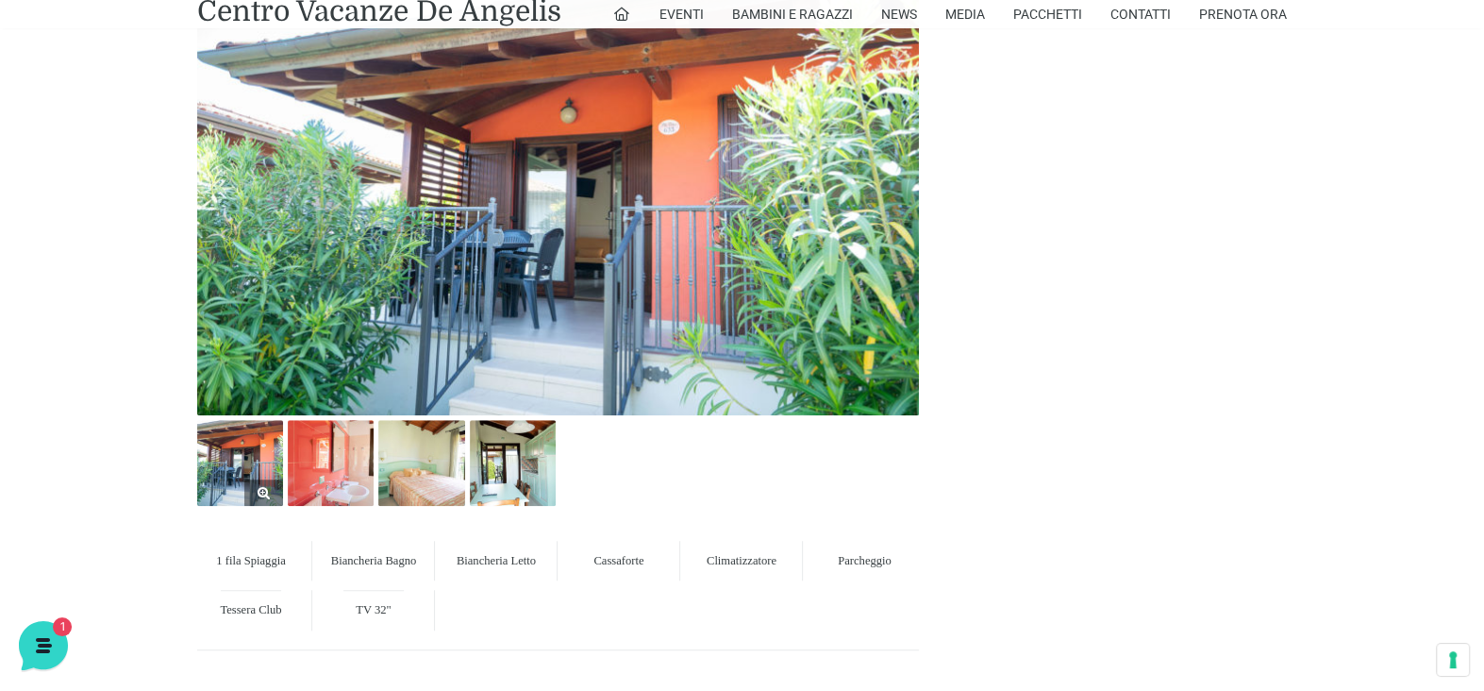
click at [246, 456] on img at bounding box center [240, 463] width 86 height 86
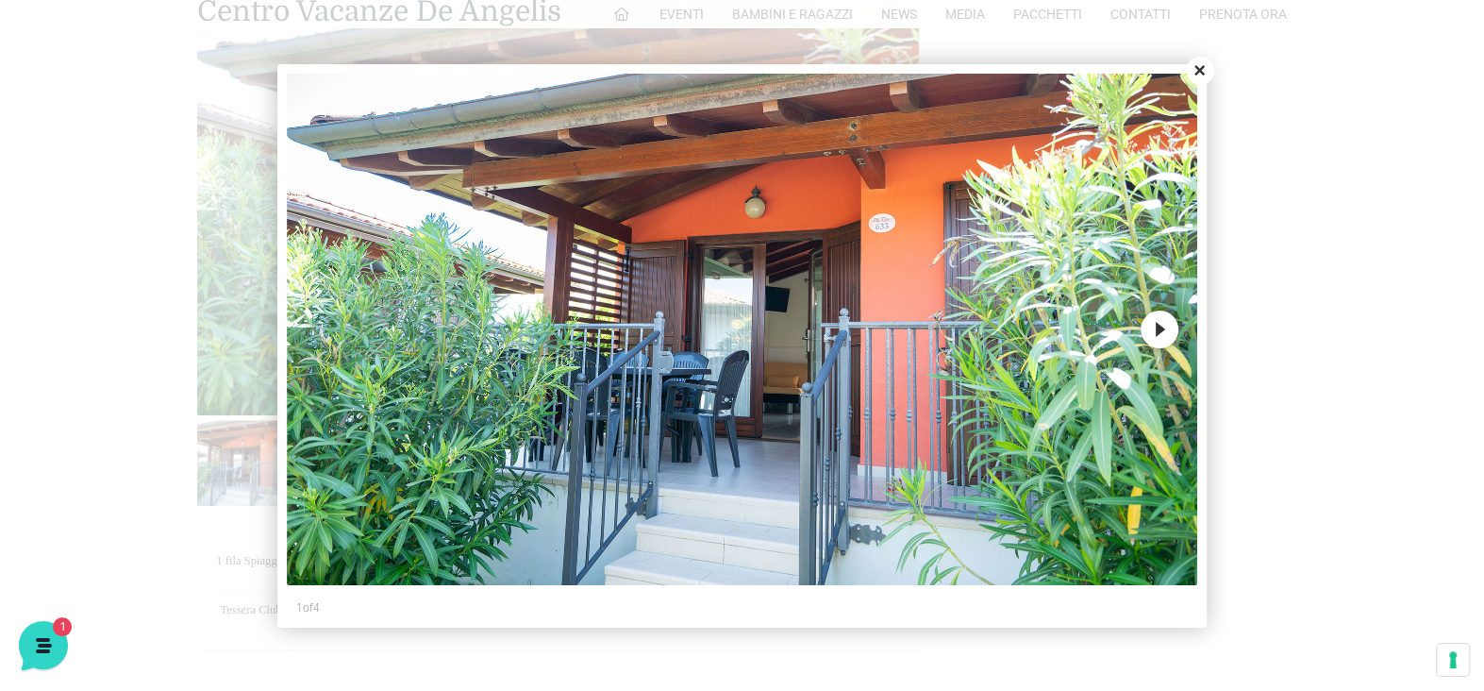
click at [1154, 319] on button "Next" at bounding box center [1159, 329] width 38 height 38
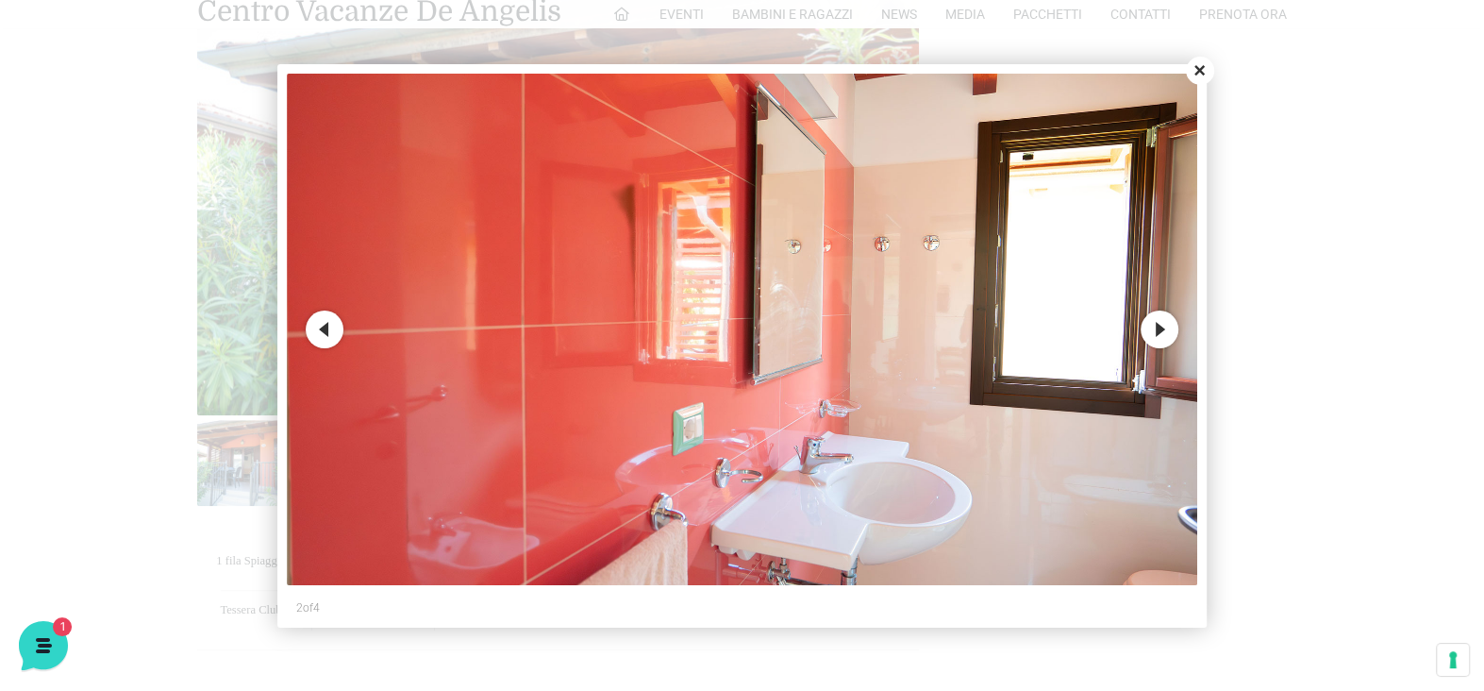
click at [1154, 319] on button "Next" at bounding box center [1159, 329] width 38 height 38
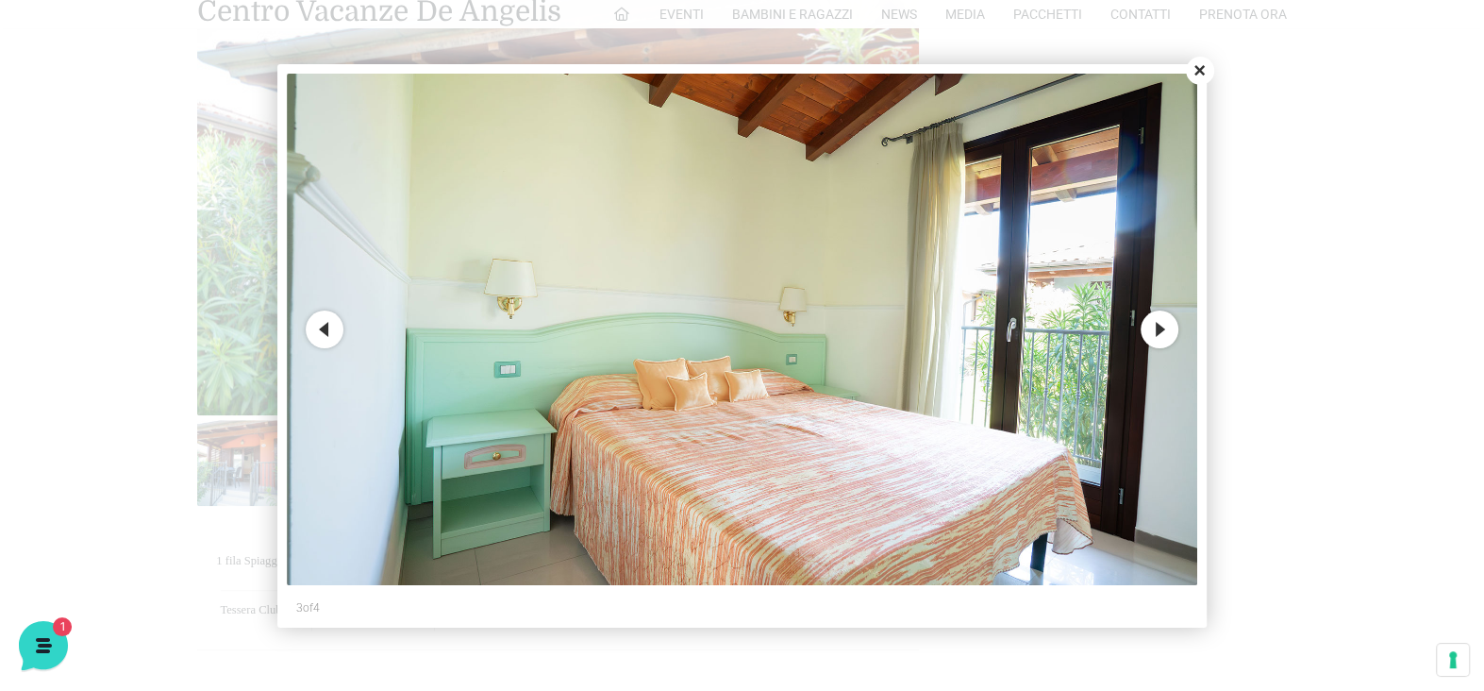
click at [1154, 319] on button "Next" at bounding box center [1159, 329] width 38 height 38
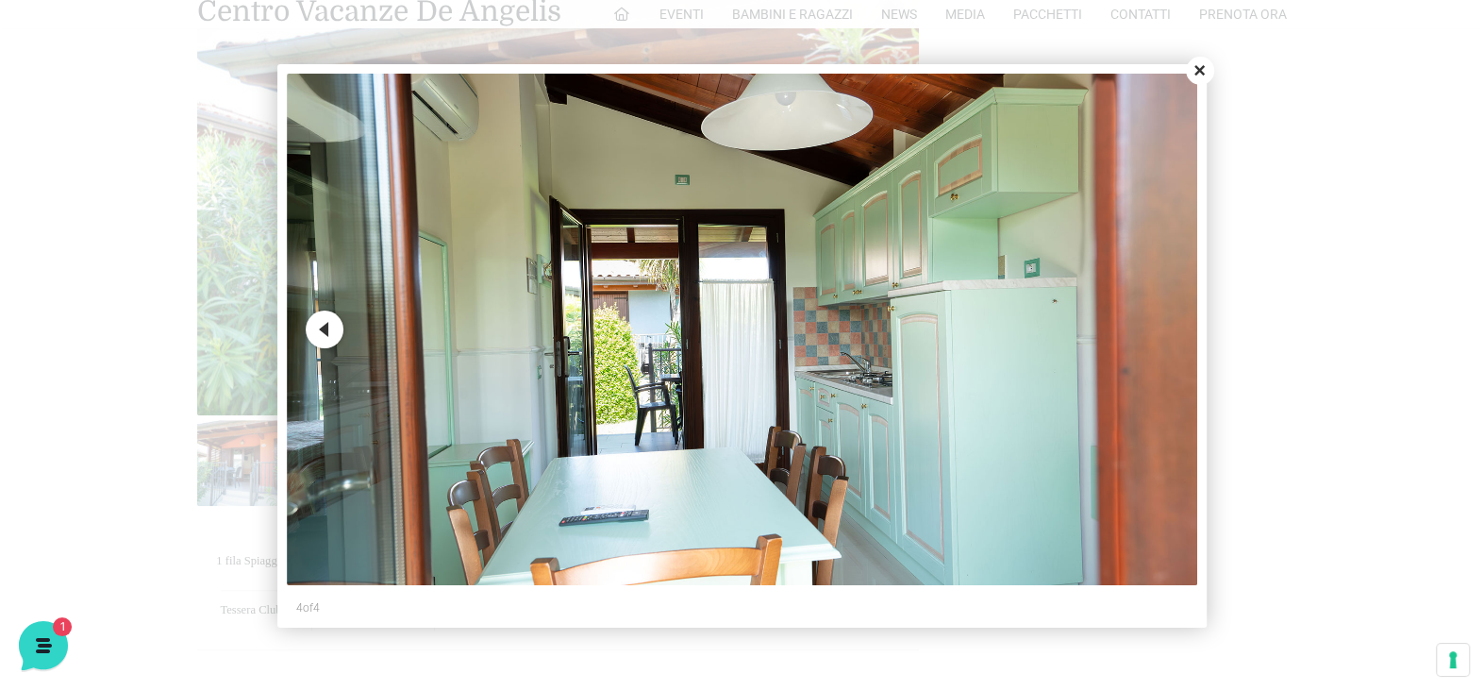
click at [1154, 319] on img at bounding box center [742, 330] width 910 height 512
click at [1190, 74] on button "Close" at bounding box center [1200, 71] width 28 height 28
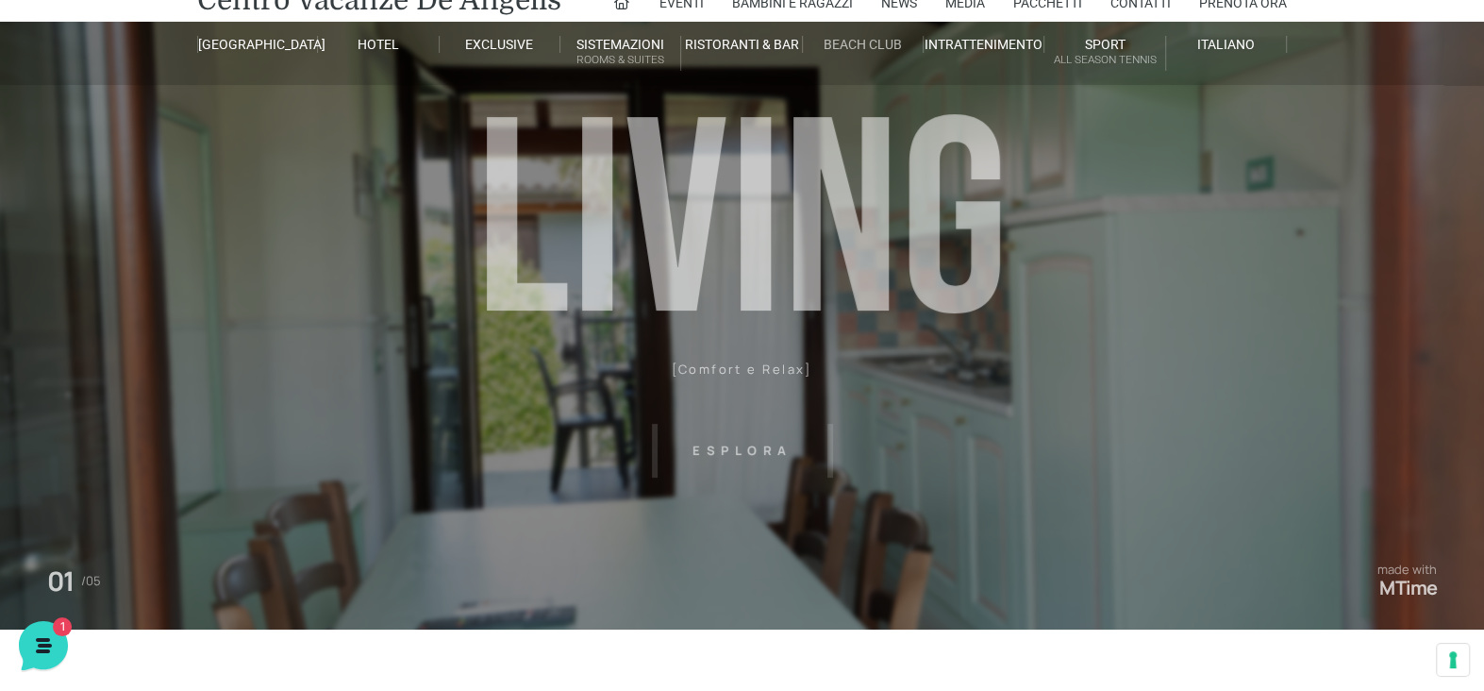
scroll to position [0, 0]
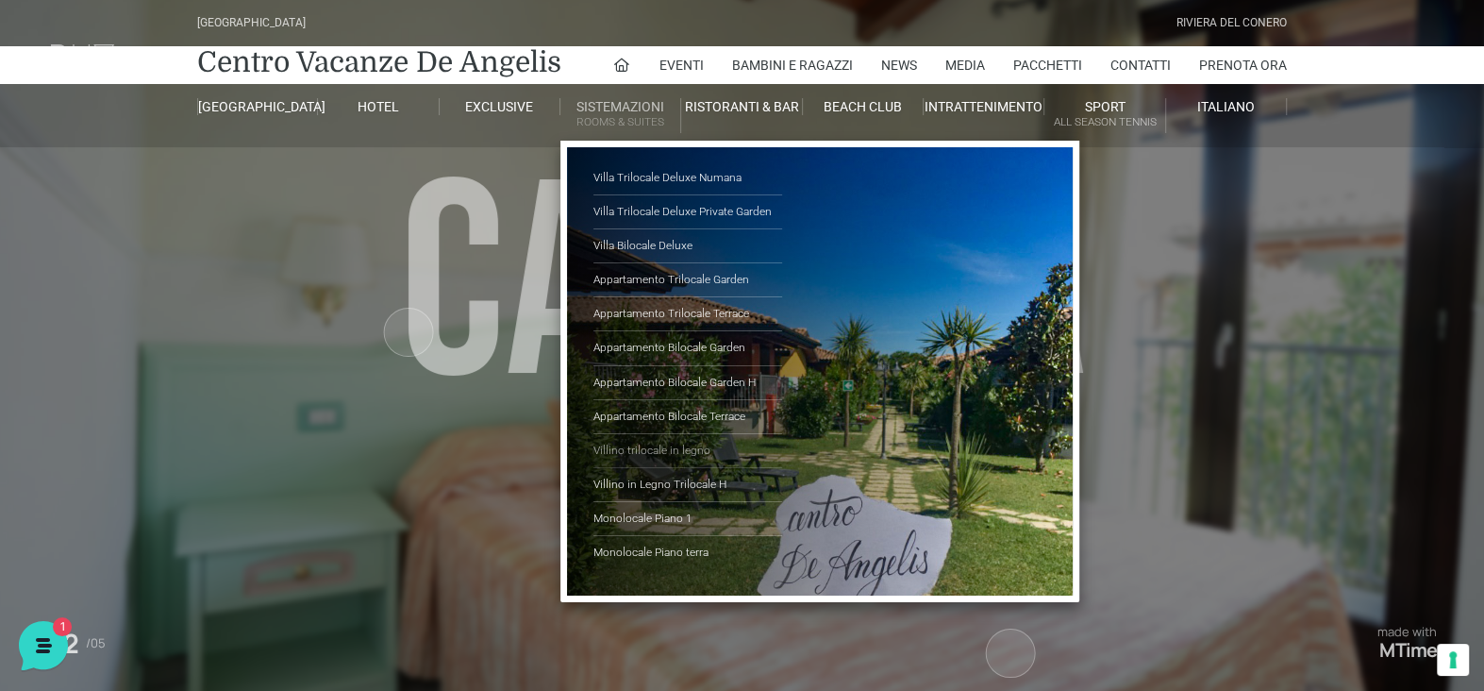
click at [642, 447] on link "Villino trilocale in legno" at bounding box center [687, 451] width 189 height 34
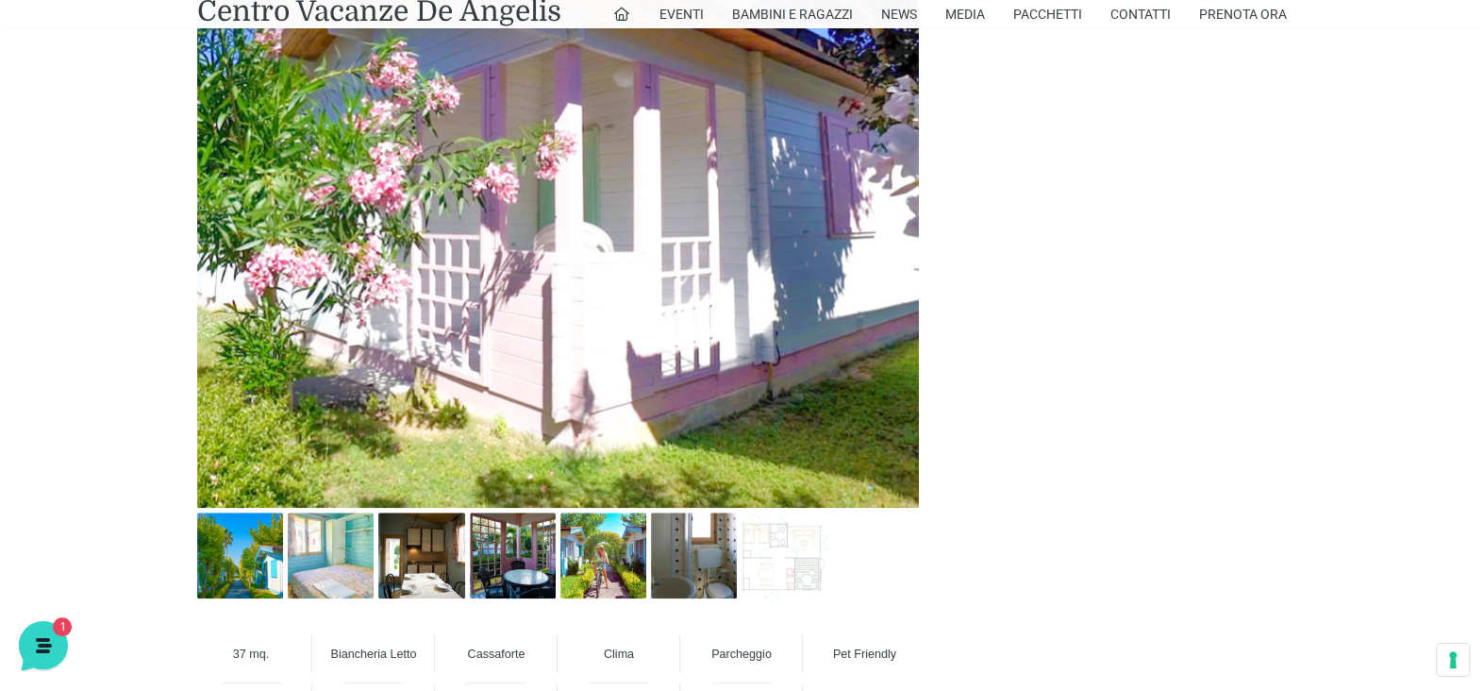
scroll to position [1038, 0]
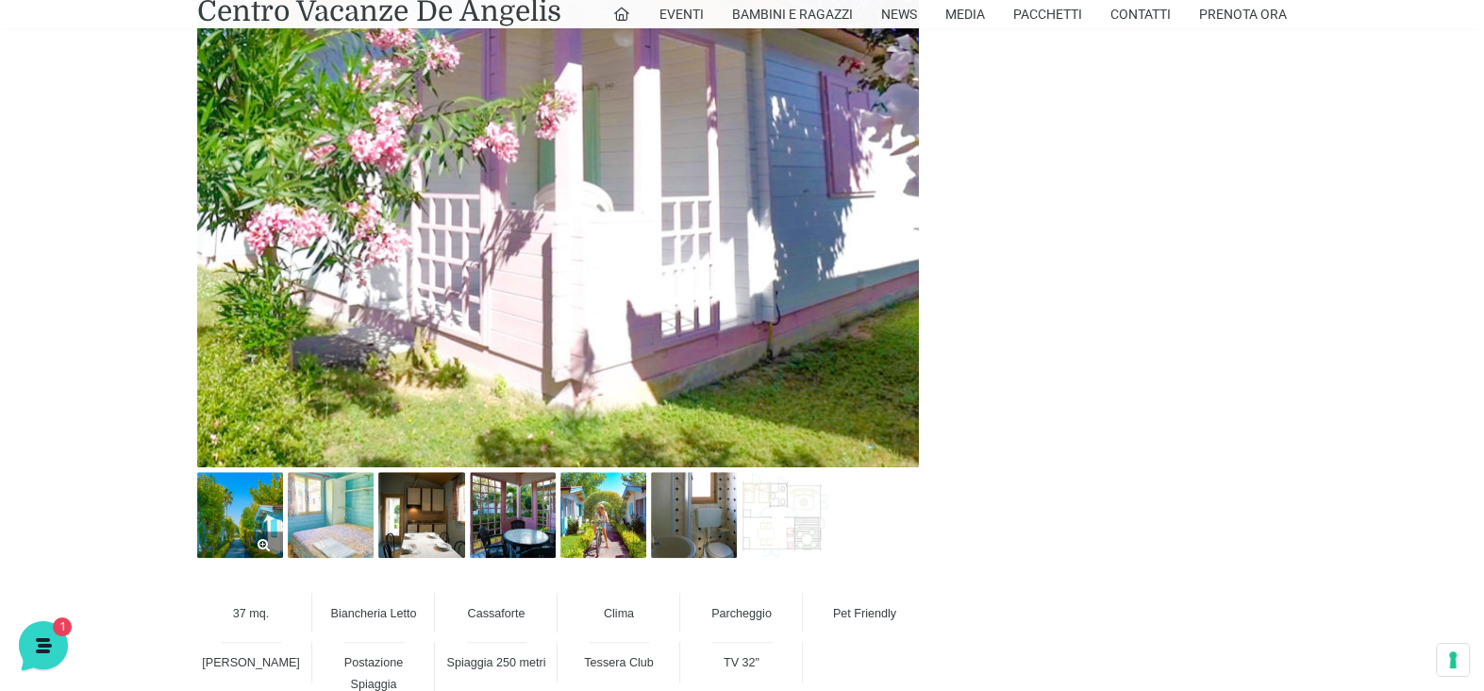
click at [245, 505] on img at bounding box center [240, 515] width 86 height 86
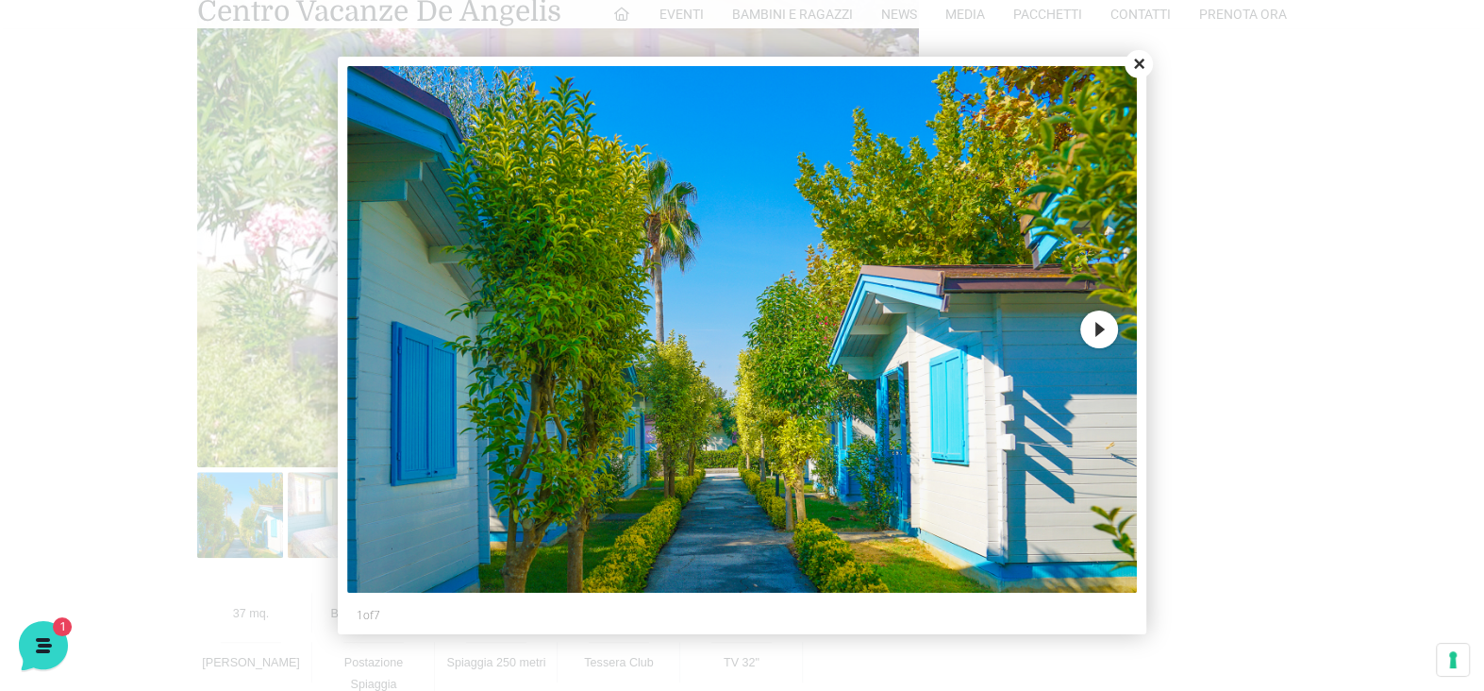
click at [1100, 329] on button "Next" at bounding box center [1099, 329] width 38 height 38
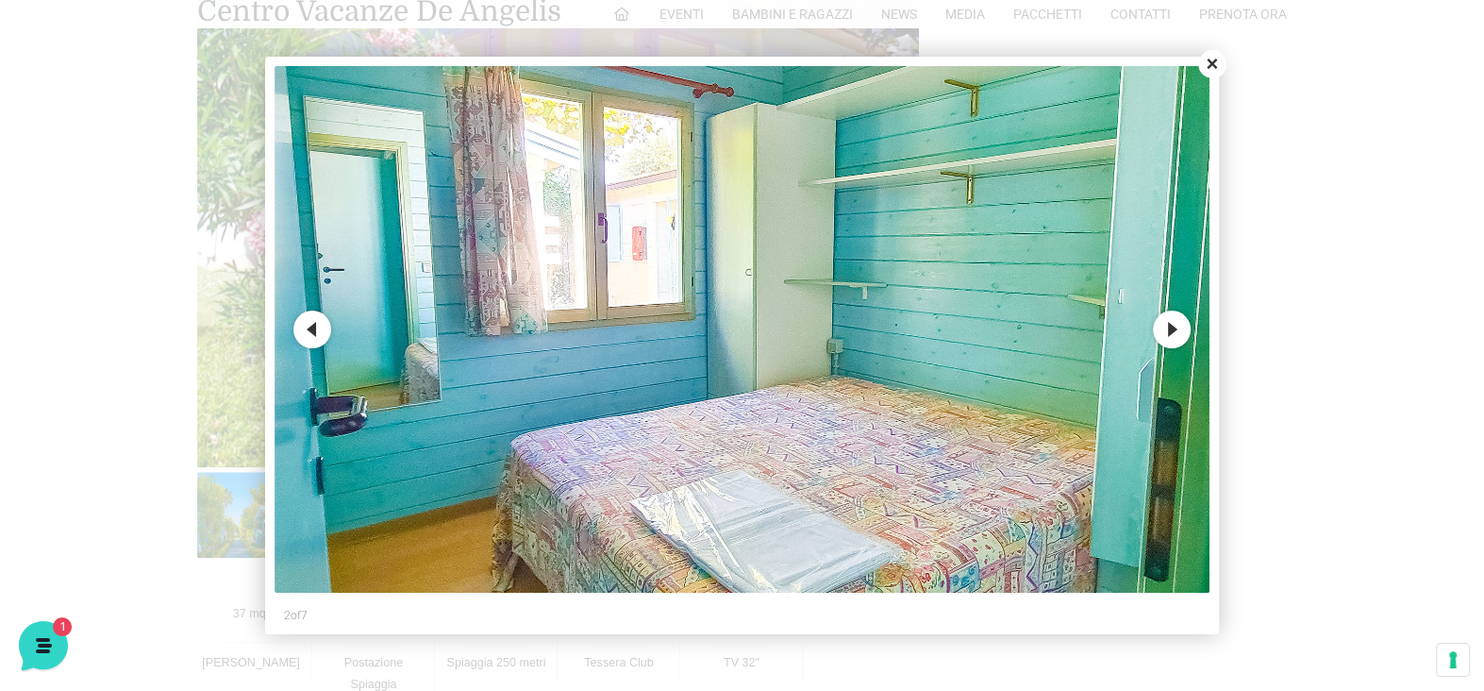
click at [1180, 330] on button "Next" at bounding box center [1172, 329] width 38 height 38
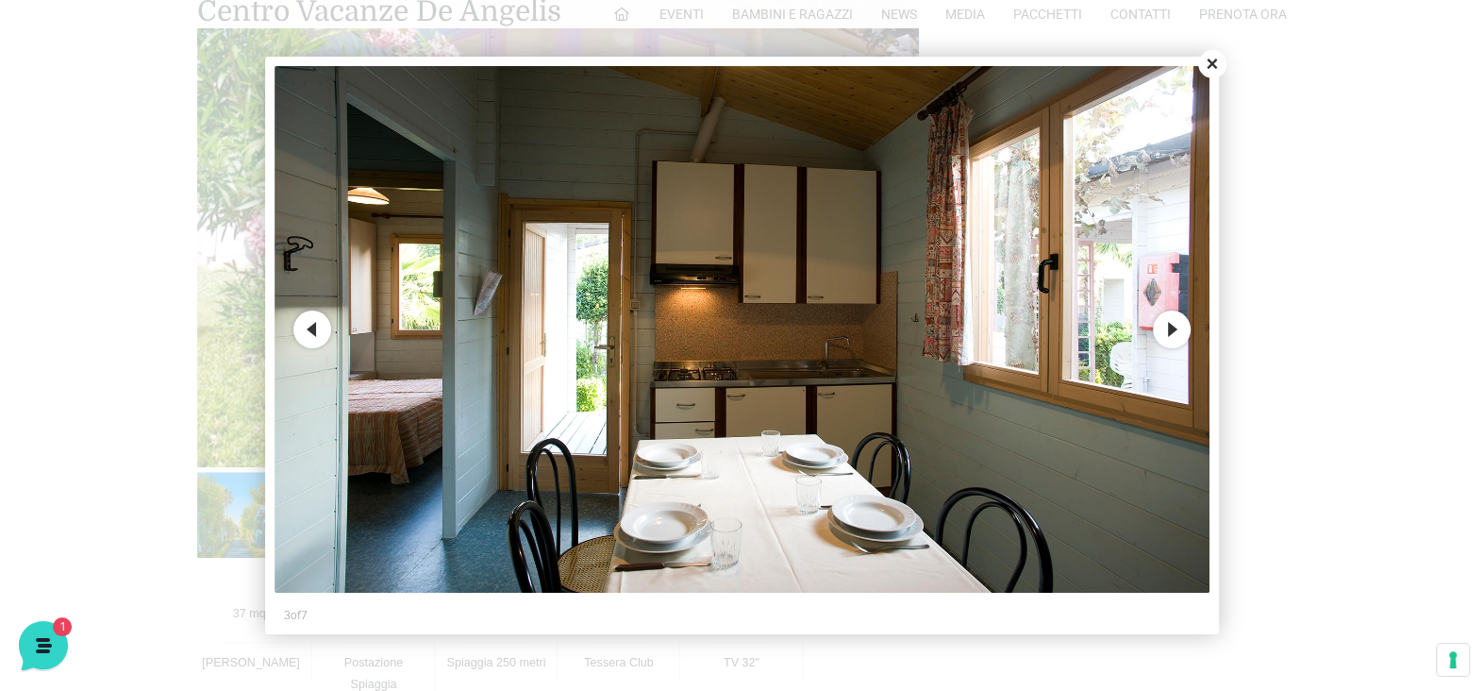
click at [1171, 325] on button "Next" at bounding box center [1172, 329] width 38 height 38
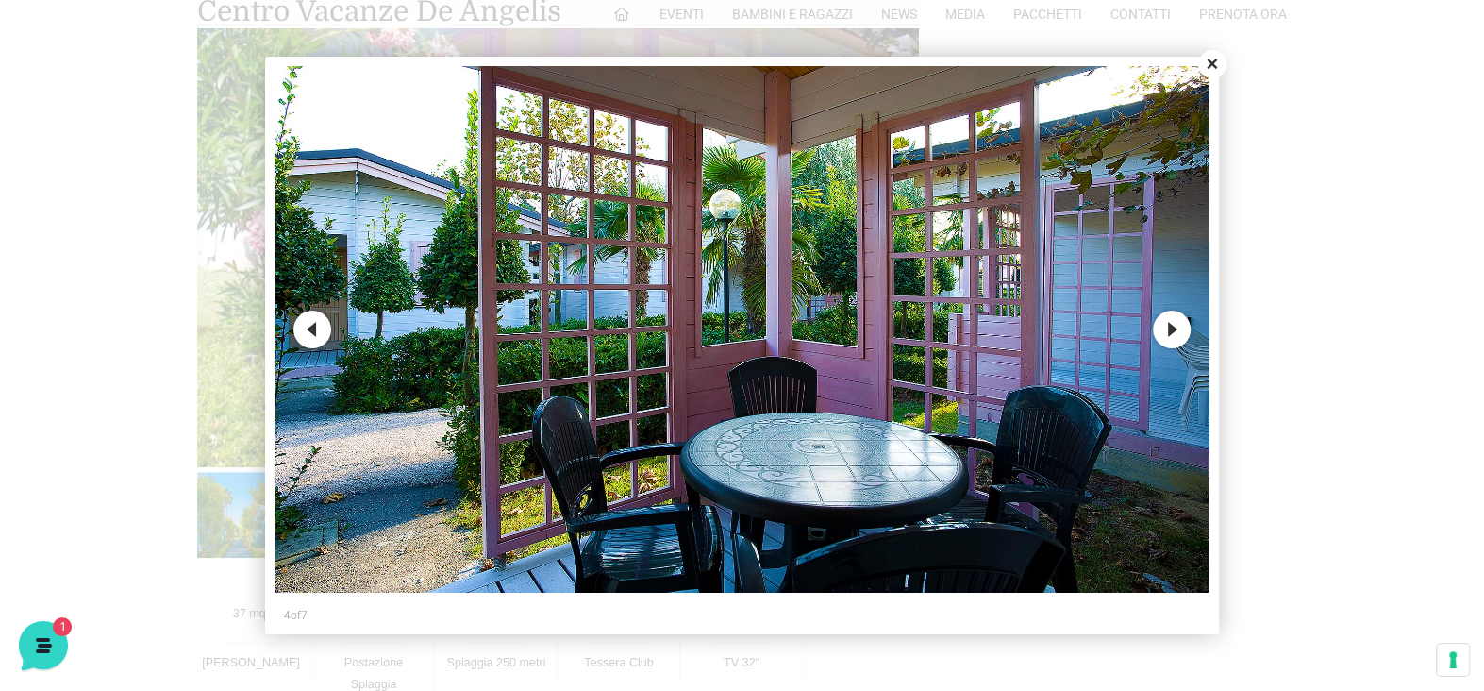
click at [1178, 319] on button "Next" at bounding box center [1172, 329] width 38 height 38
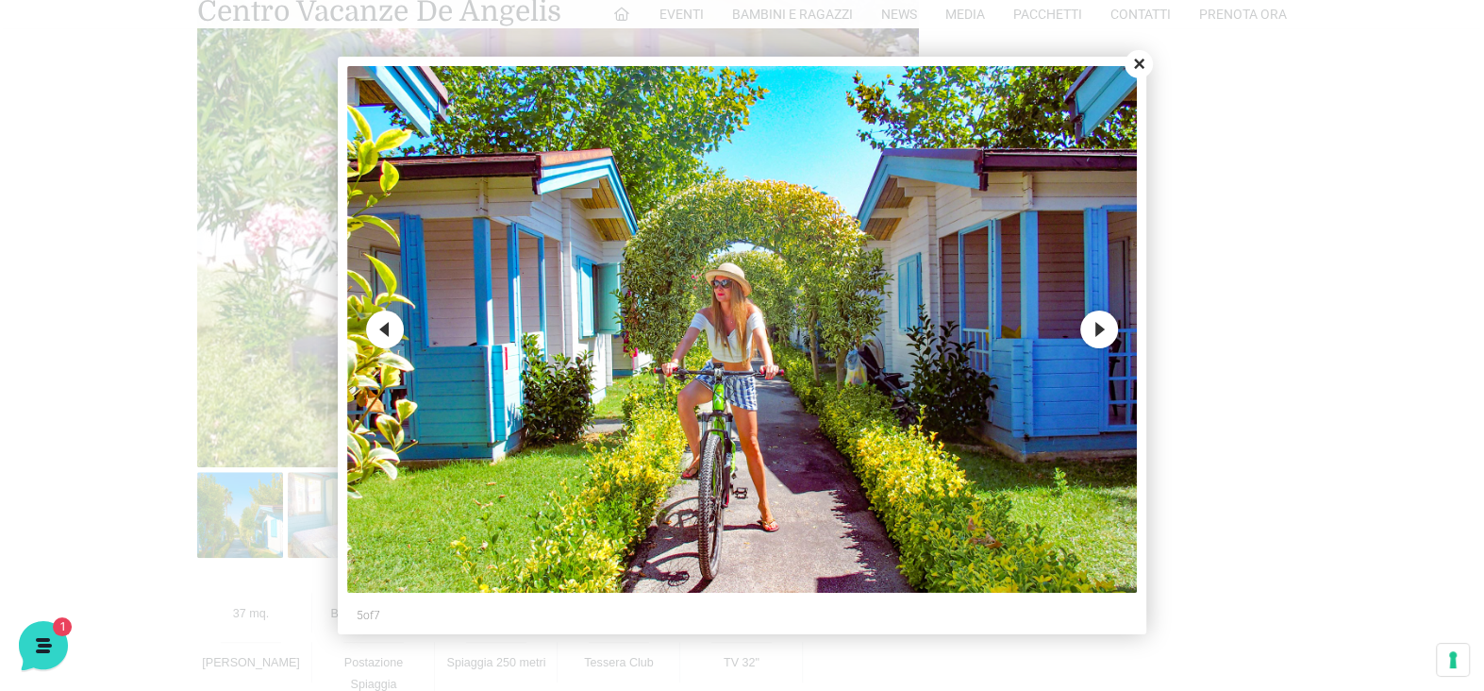
click at [1105, 332] on button "Next" at bounding box center [1099, 329] width 38 height 38
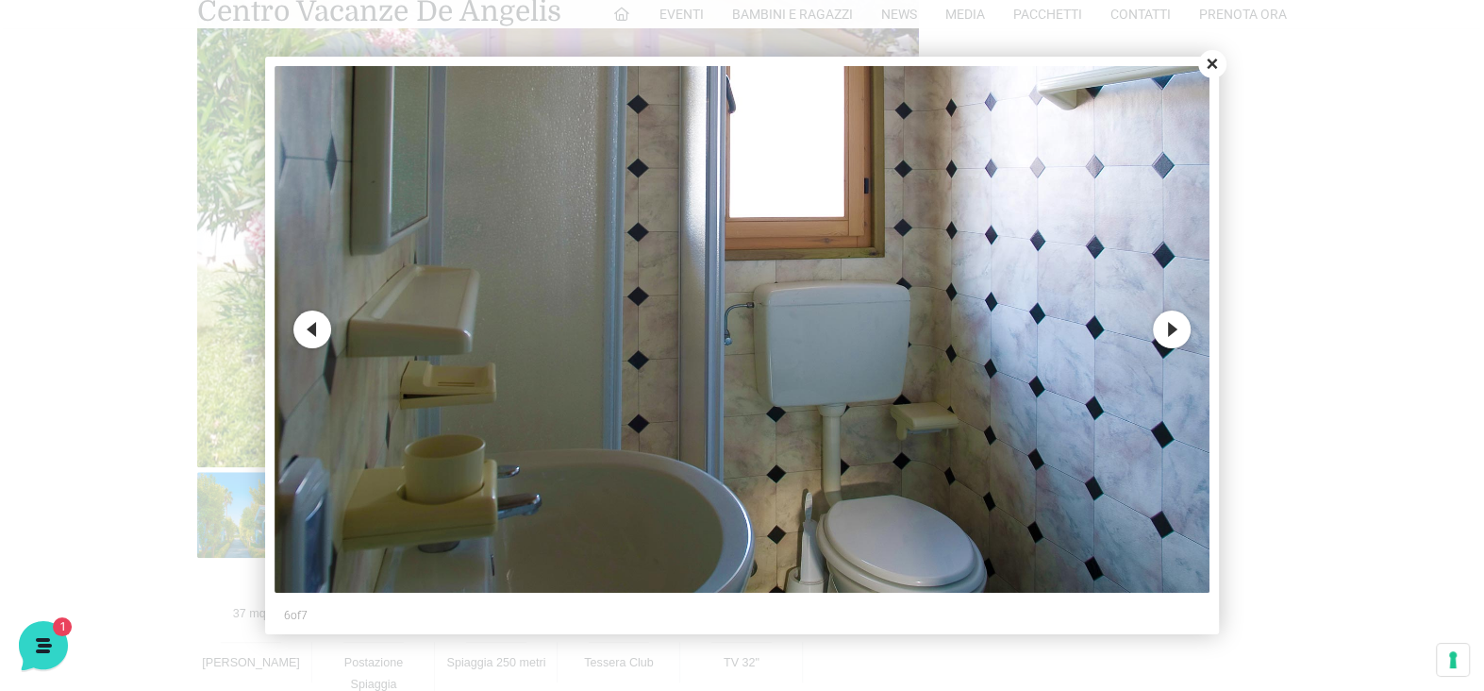
click at [1166, 325] on button "Next" at bounding box center [1172, 329] width 38 height 38
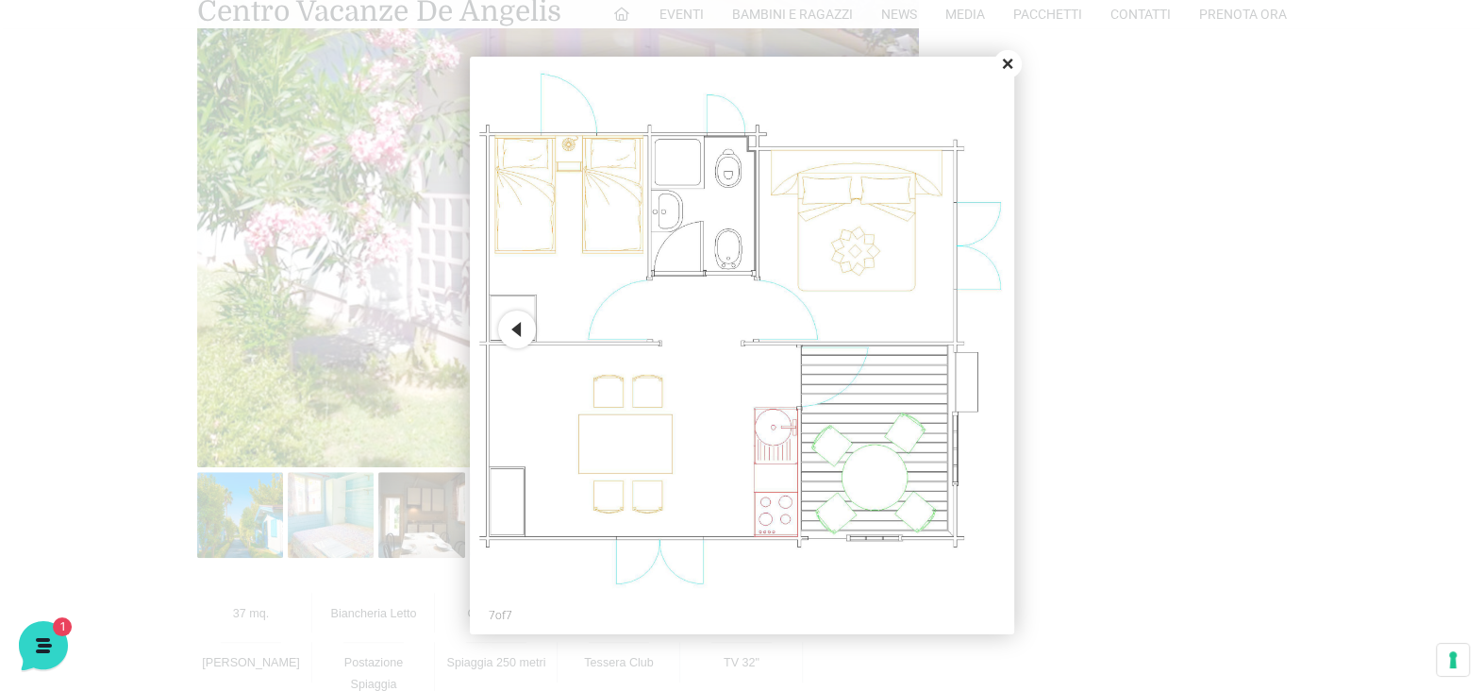
click at [1007, 63] on button "Close" at bounding box center [1007, 64] width 28 height 28
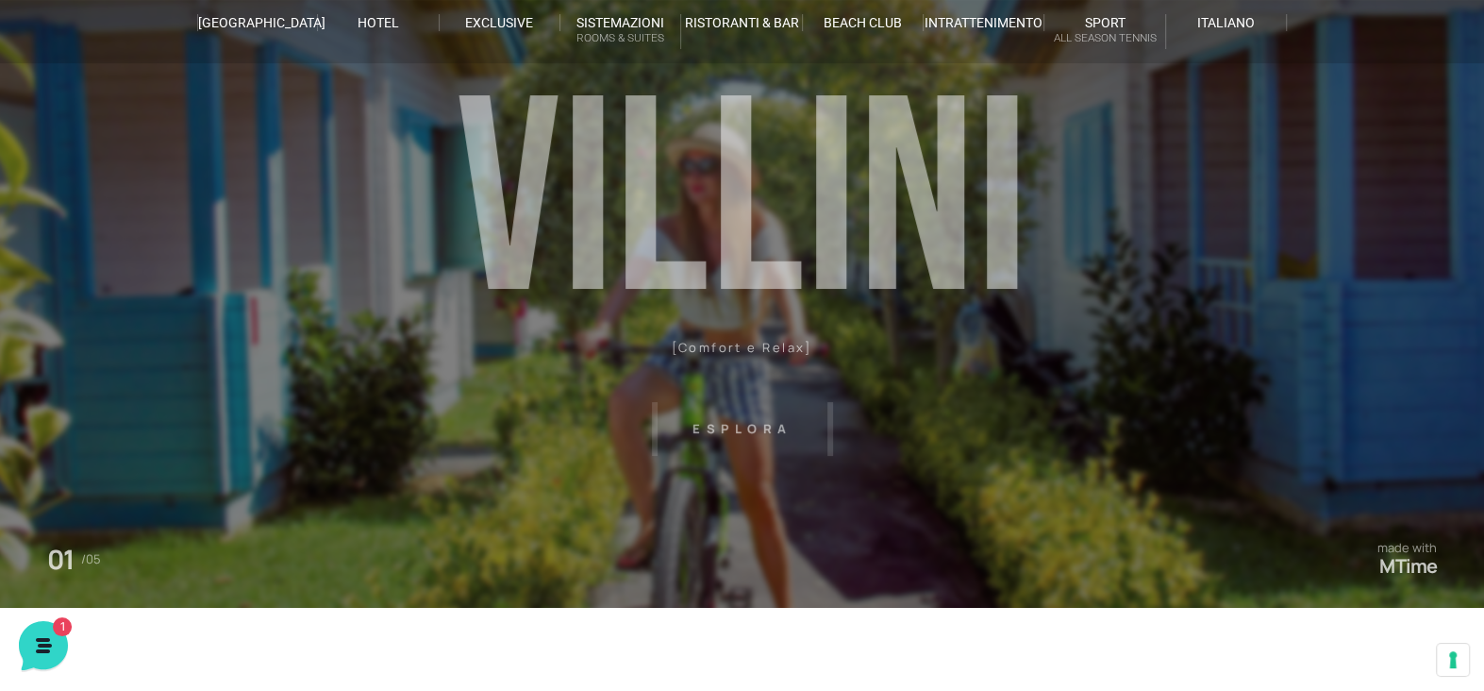
scroll to position [0, 0]
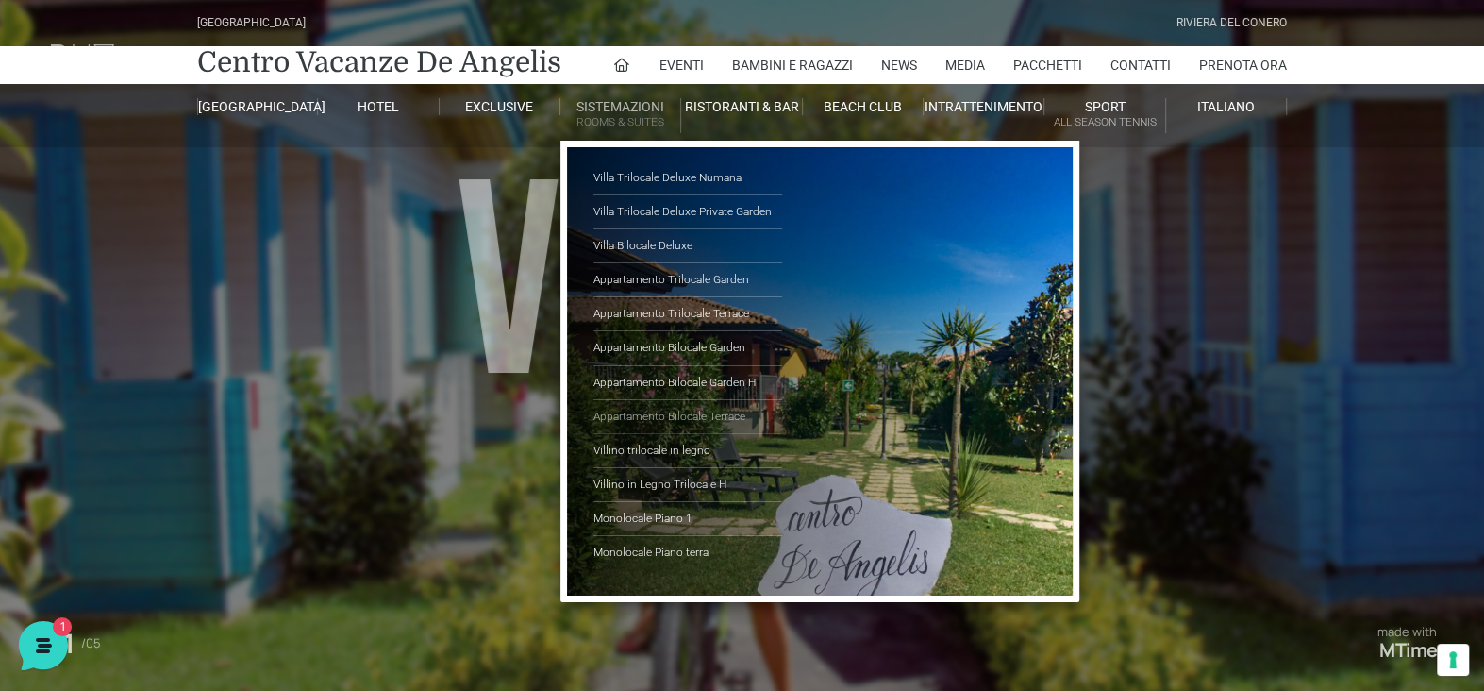
click at [698, 405] on link "Appartamento Bilocale Terrace" at bounding box center [687, 417] width 189 height 34
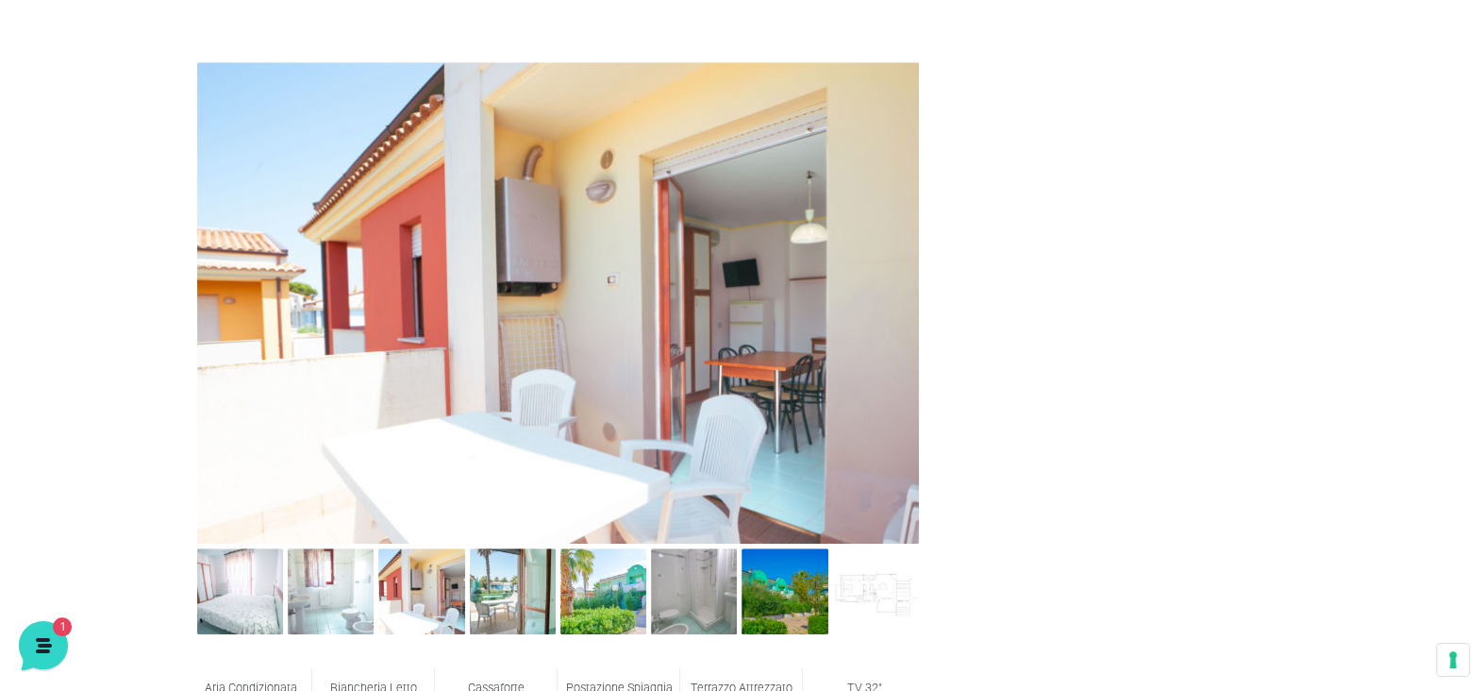
scroll to position [755, 0]
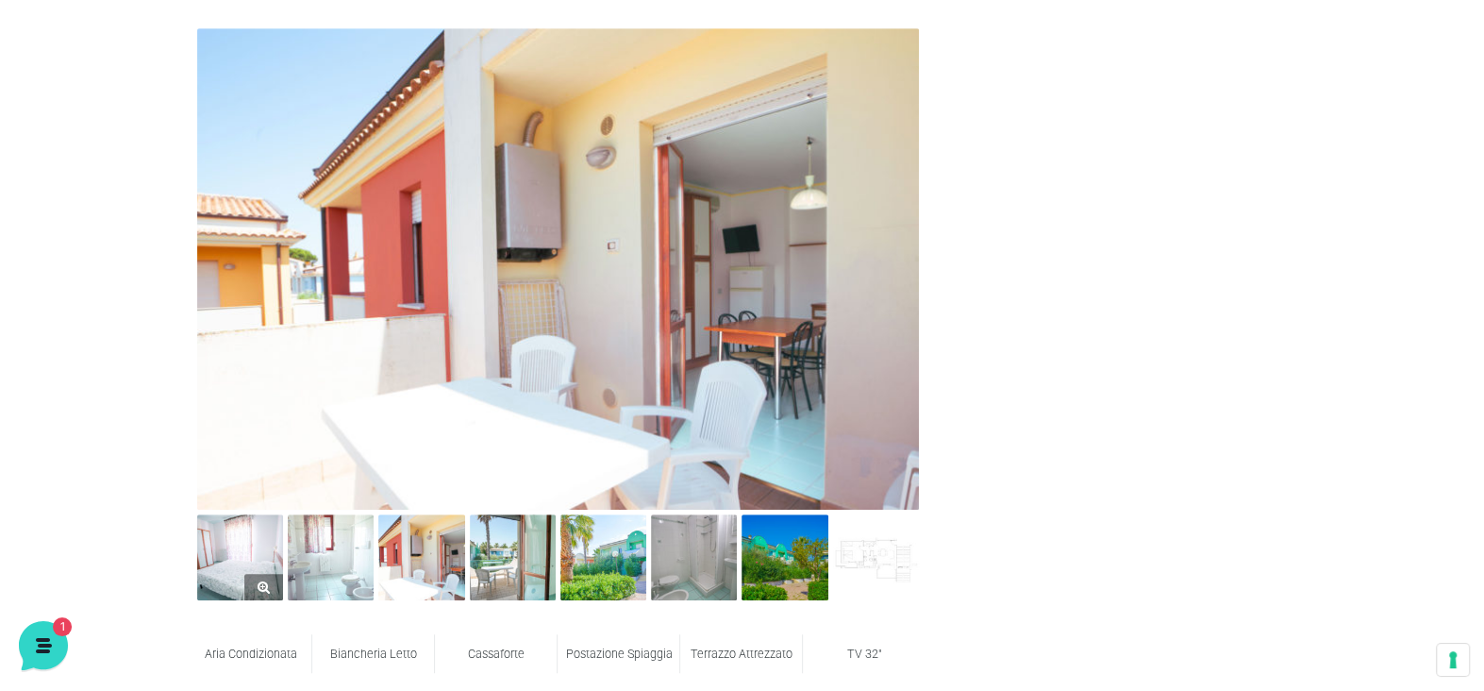
click at [244, 541] on img at bounding box center [240, 557] width 86 height 86
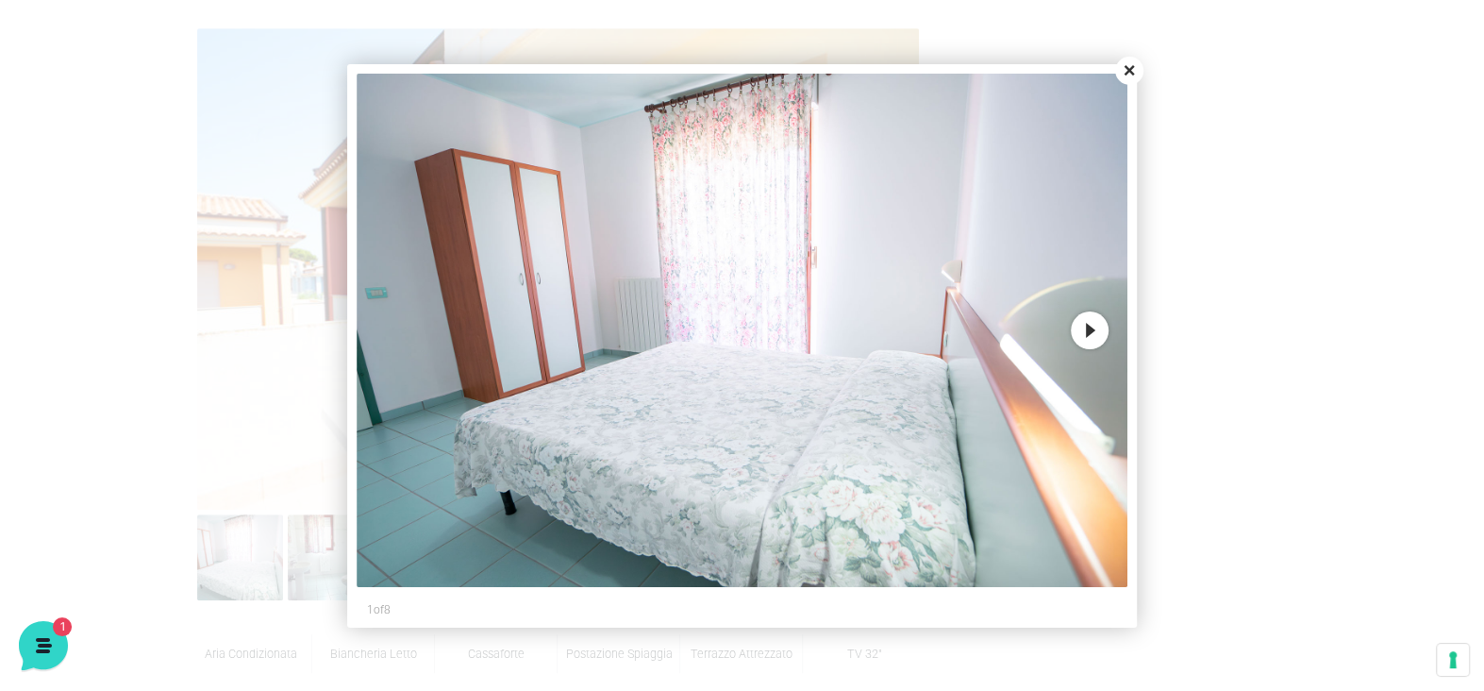
click at [1088, 334] on button "Next" at bounding box center [1090, 330] width 38 height 38
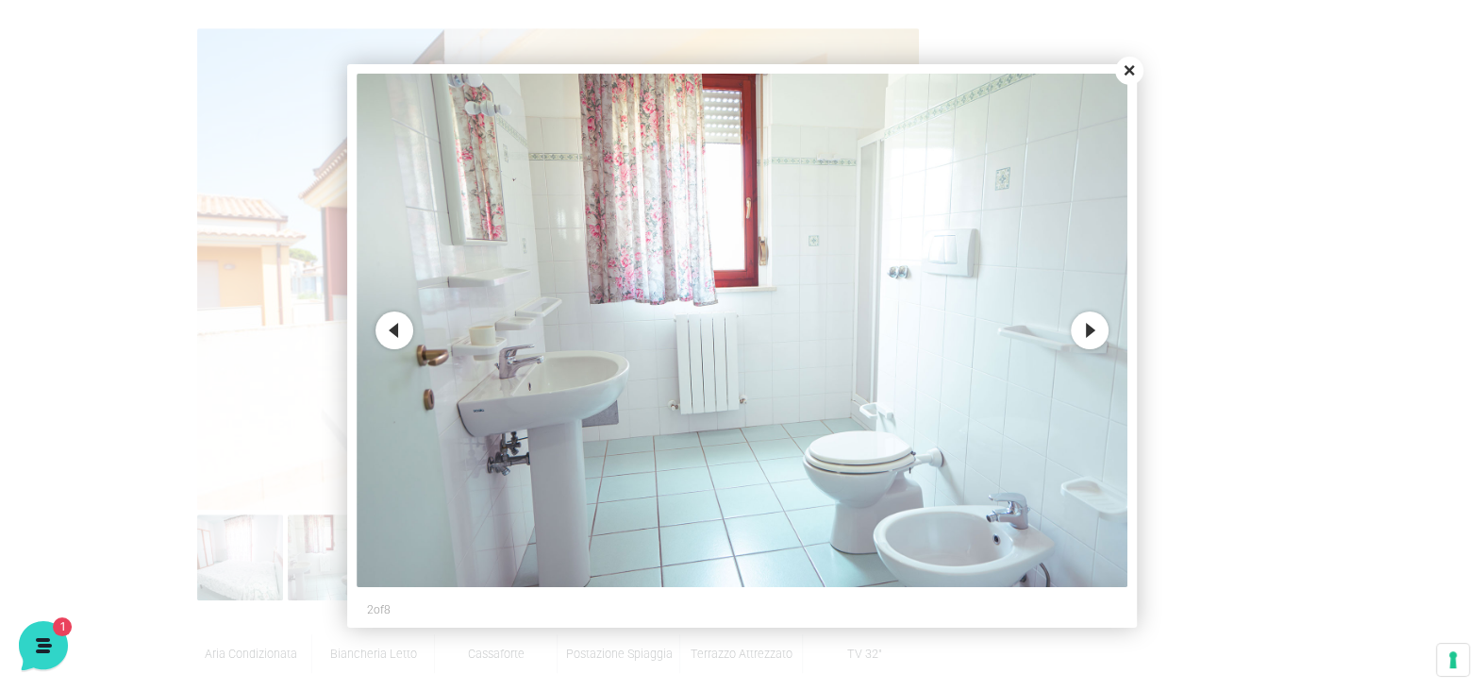
click at [1093, 328] on button "Next" at bounding box center [1090, 330] width 38 height 38
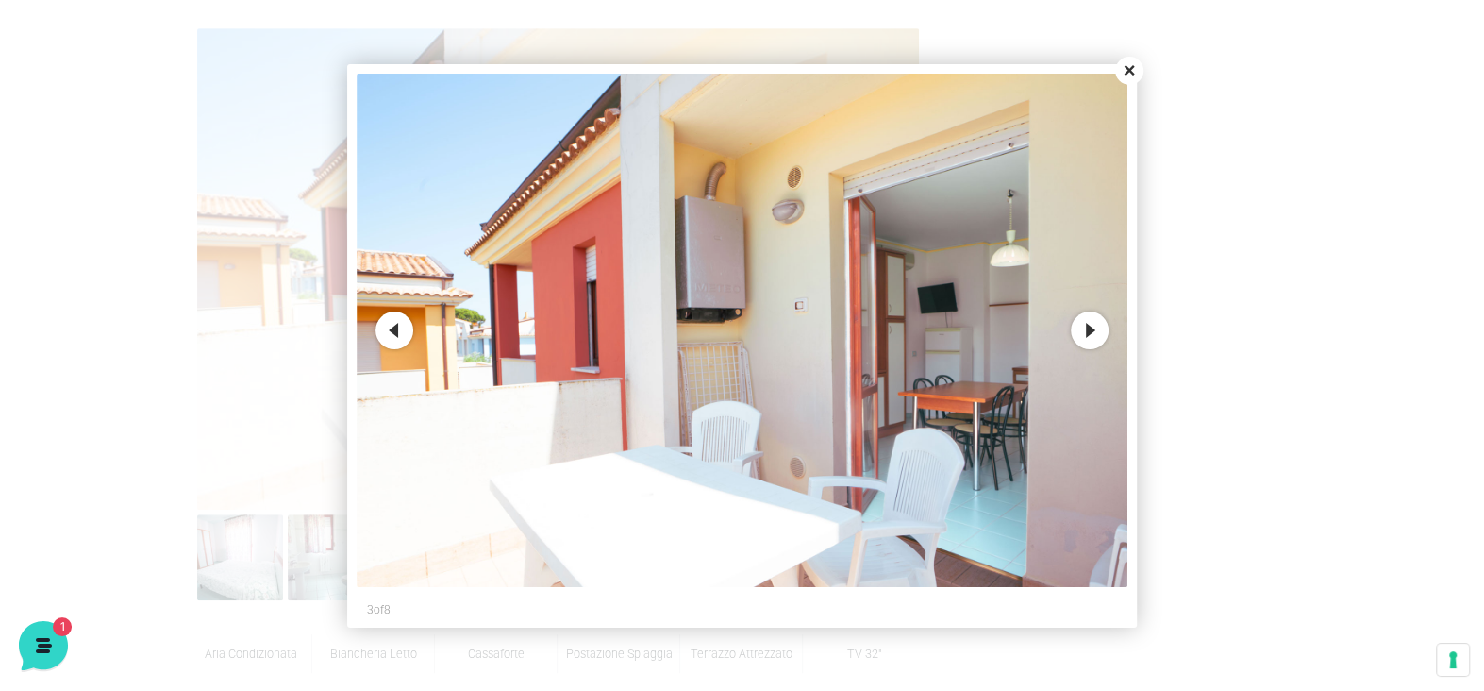
click at [1094, 326] on button "Next" at bounding box center [1090, 330] width 38 height 38
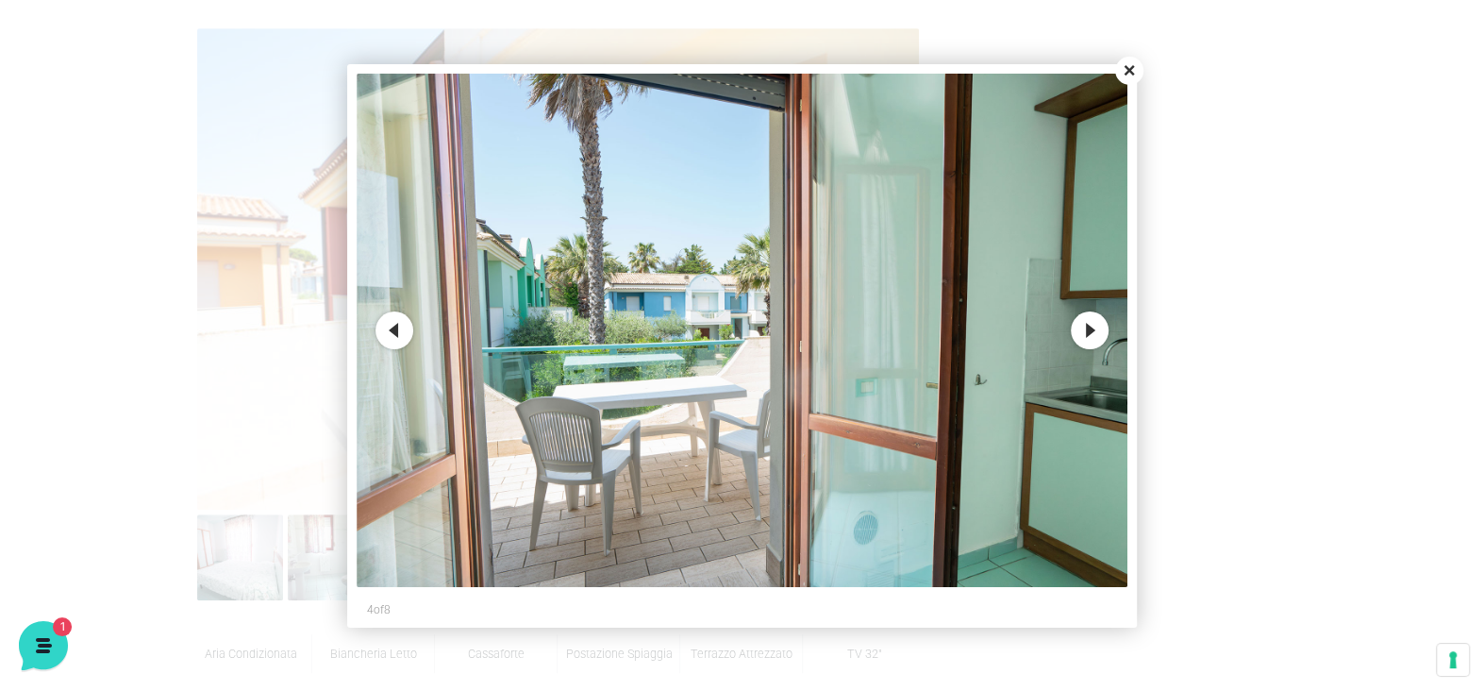
click at [1082, 322] on button "Next" at bounding box center [1090, 330] width 38 height 38
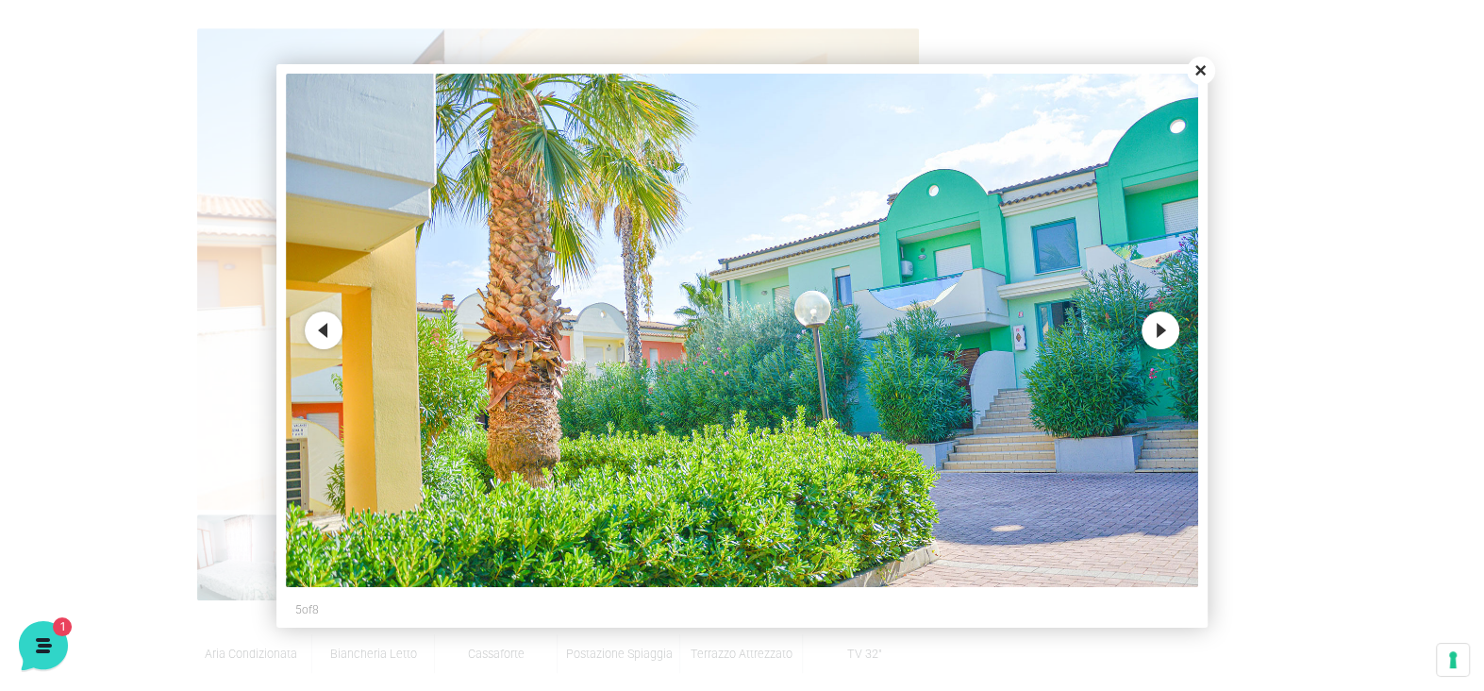
click at [1168, 330] on button "Next" at bounding box center [1160, 330] width 38 height 38
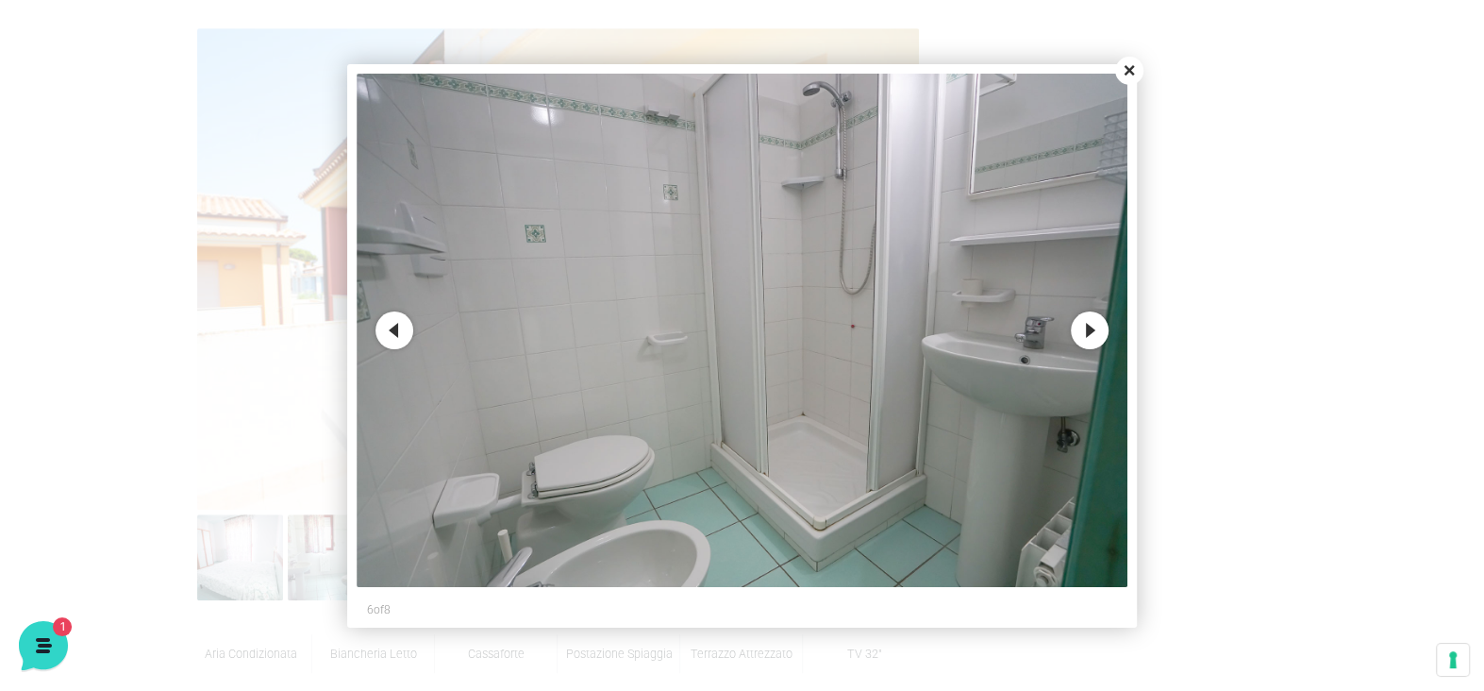
click at [1095, 323] on button "Next" at bounding box center [1090, 330] width 38 height 38
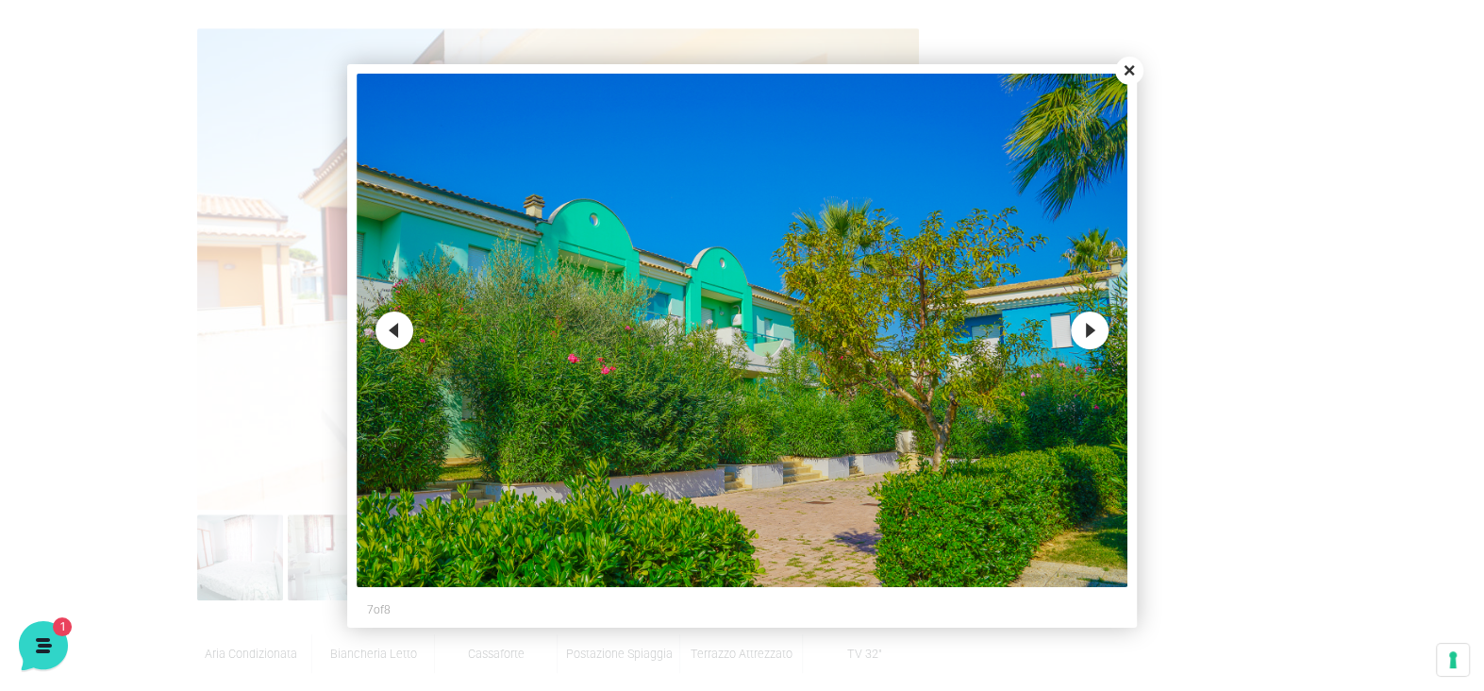
click at [1087, 324] on button "Next" at bounding box center [1090, 330] width 38 height 38
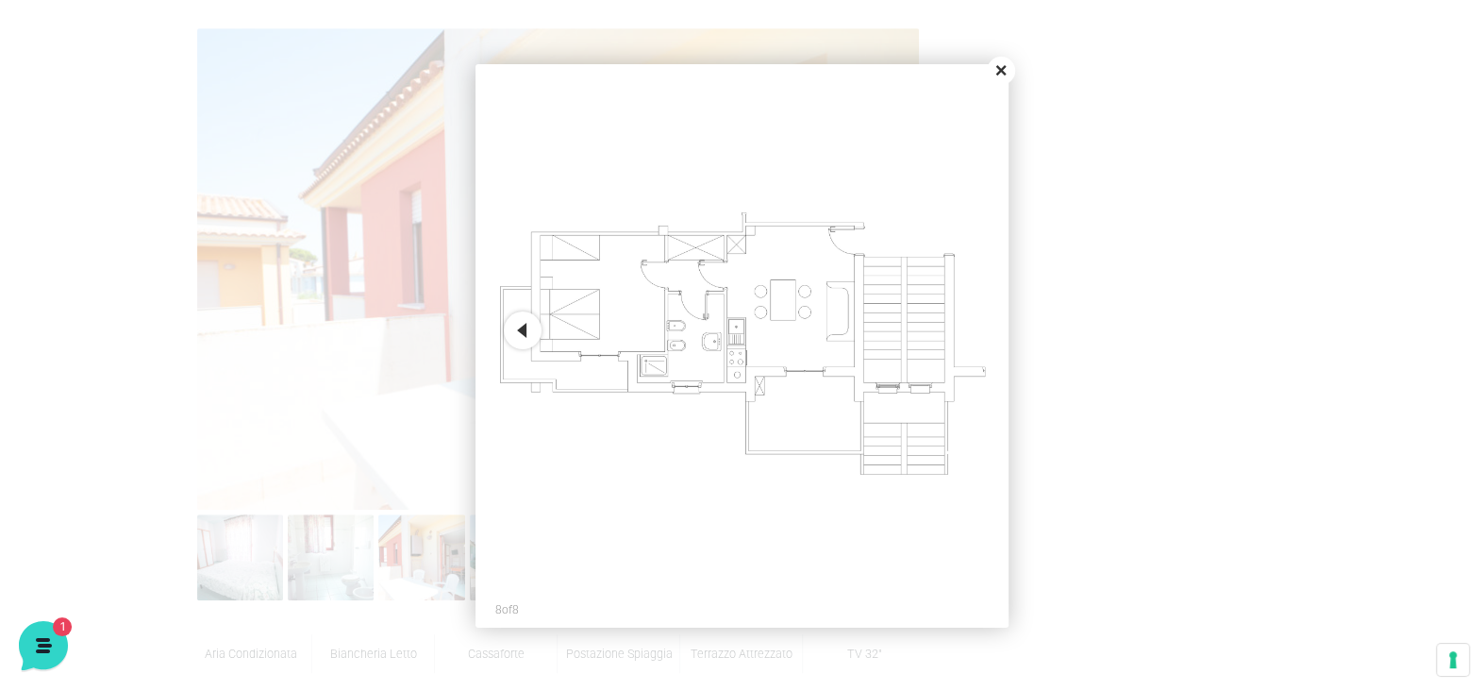
drag, startPoint x: 998, startPoint y: 73, endPoint x: 969, endPoint y: 92, distance: 35.3
click at [999, 73] on button "Close" at bounding box center [1001, 71] width 28 height 28
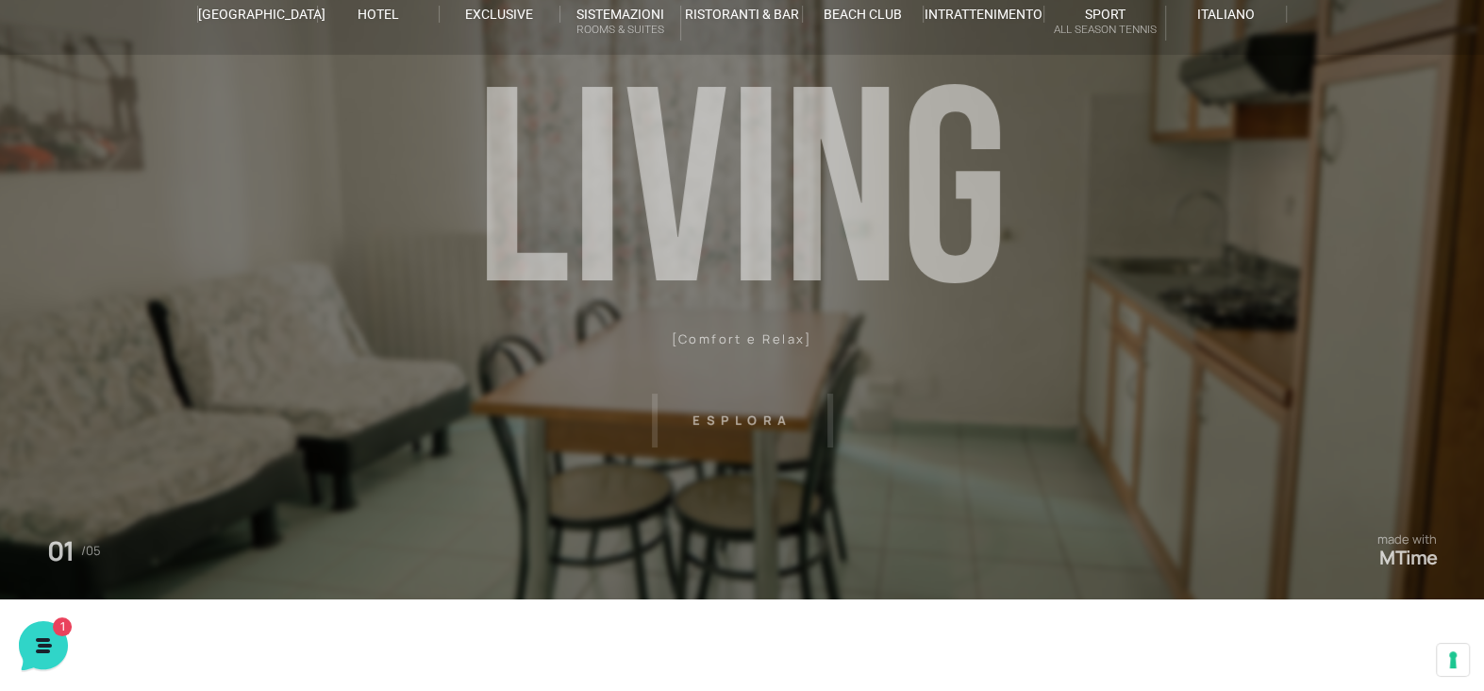
scroll to position [0, 0]
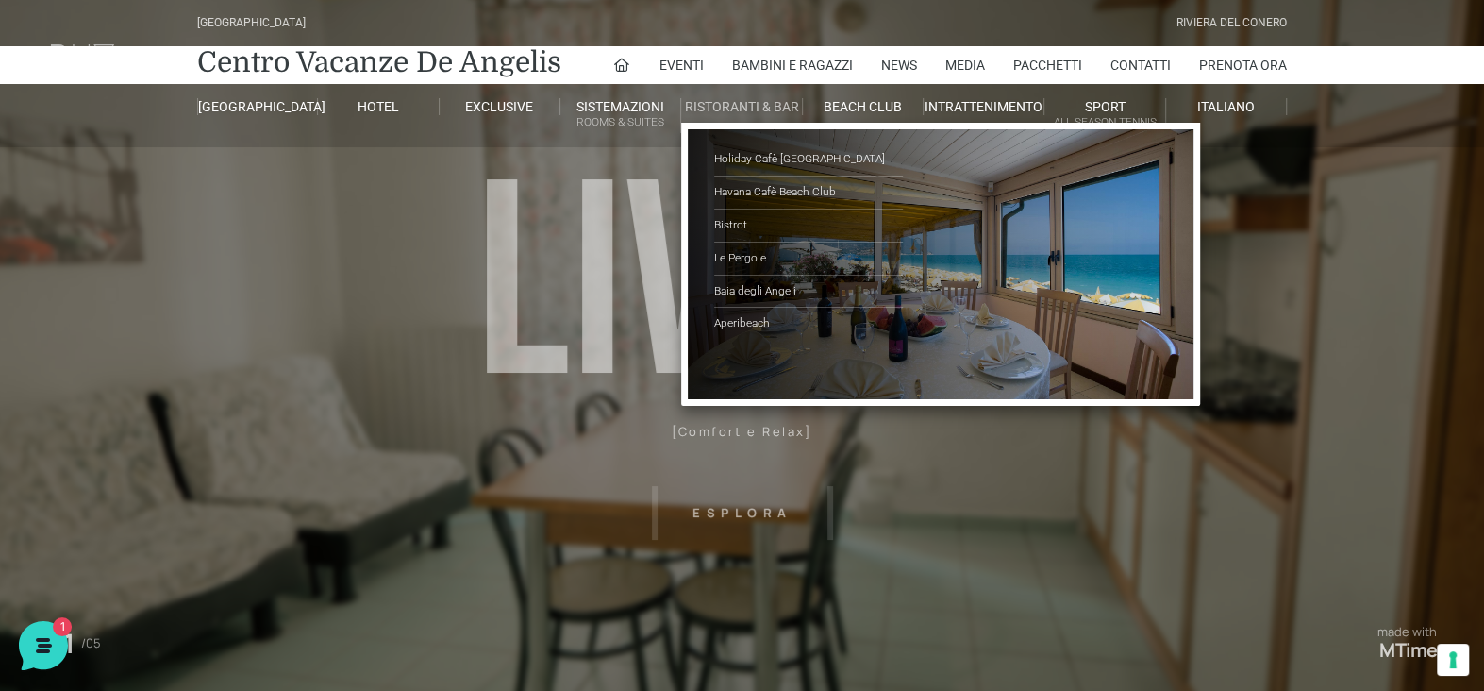
click at [729, 99] on link "Ristoranti & Bar" at bounding box center [741, 106] width 121 height 17
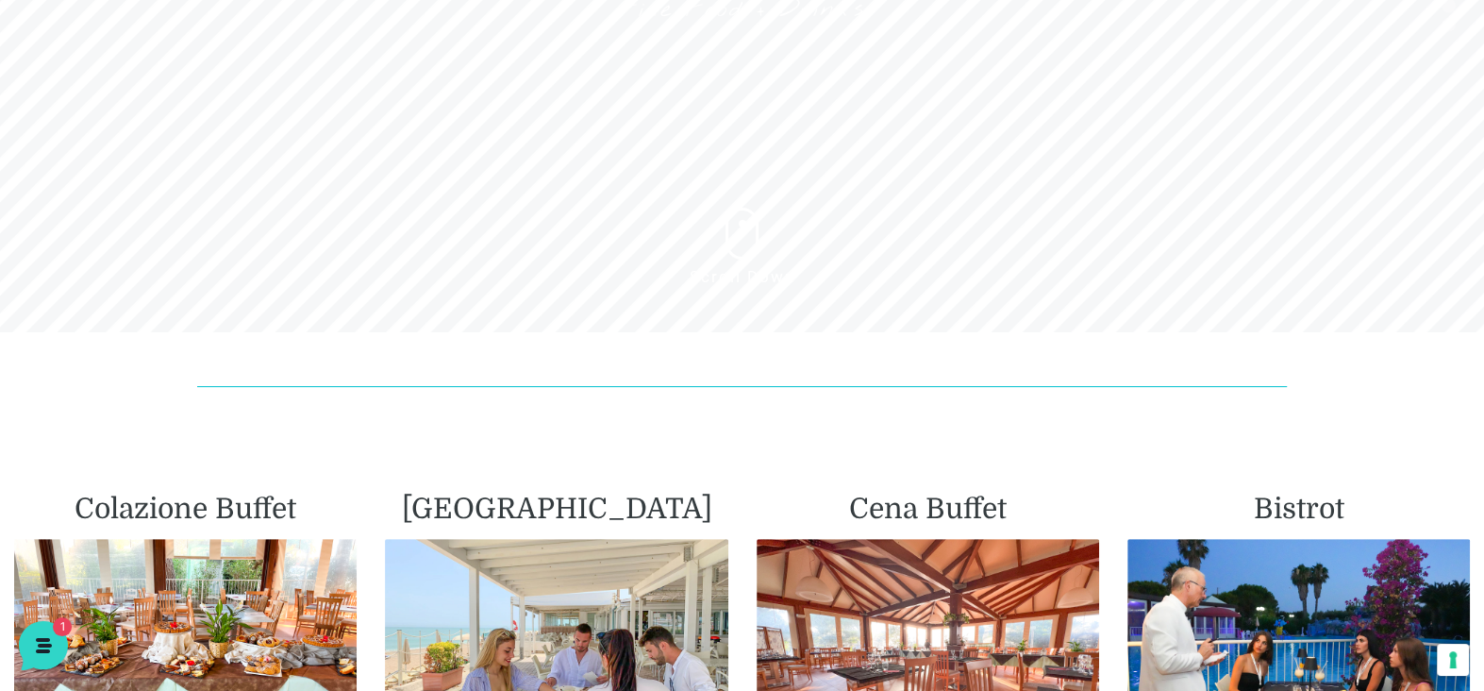
scroll to position [283, 0]
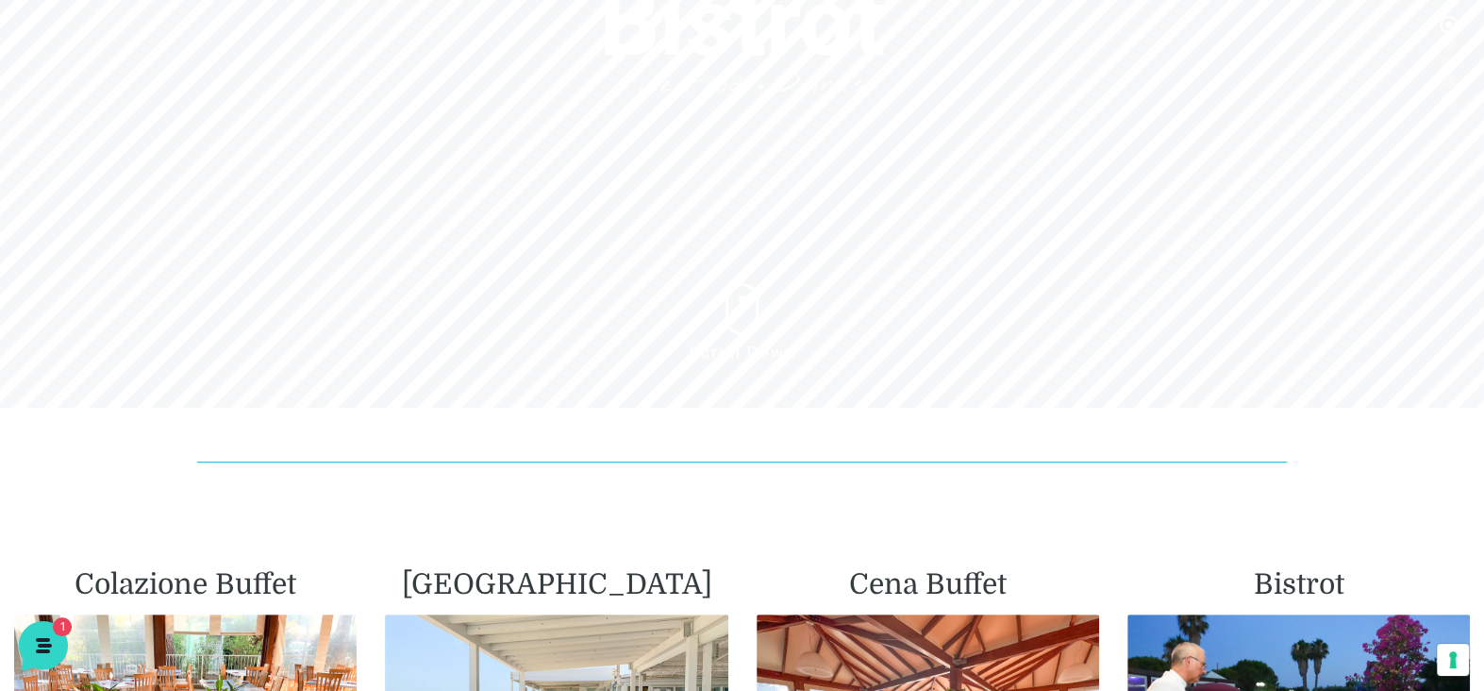
click at [729, 276] on header "[GEOGRAPHIC_DATA] [GEOGRAPHIC_DATA] Centro Vacanze [GEOGRAPHIC_DATA] Eventi Mis…" at bounding box center [742, 94] width 1484 height 755
drag, startPoint x: 759, startPoint y: 317, endPoint x: 737, endPoint y: 276, distance: 46.5
click at [758, 316] on header "[GEOGRAPHIC_DATA] [GEOGRAPHIC_DATA] Centro Vacanze [GEOGRAPHIC_DATA] Eventi Mis…" at bounding box center [742, 94] width 1484 height 755
drag, startPoint x: 737, startPoint y: 276, endPoint x: 730, endPoint y: 309, distance: 33.7
click at [718, 346] on header "[GEOGRAPHIC_DATA] [GEOGRAPHIC_DATA] Centro Vacanze [GEOGRAPHIC_DATA] Eventi Mis…" at bounding box center [742, 94] width 1484 height 755
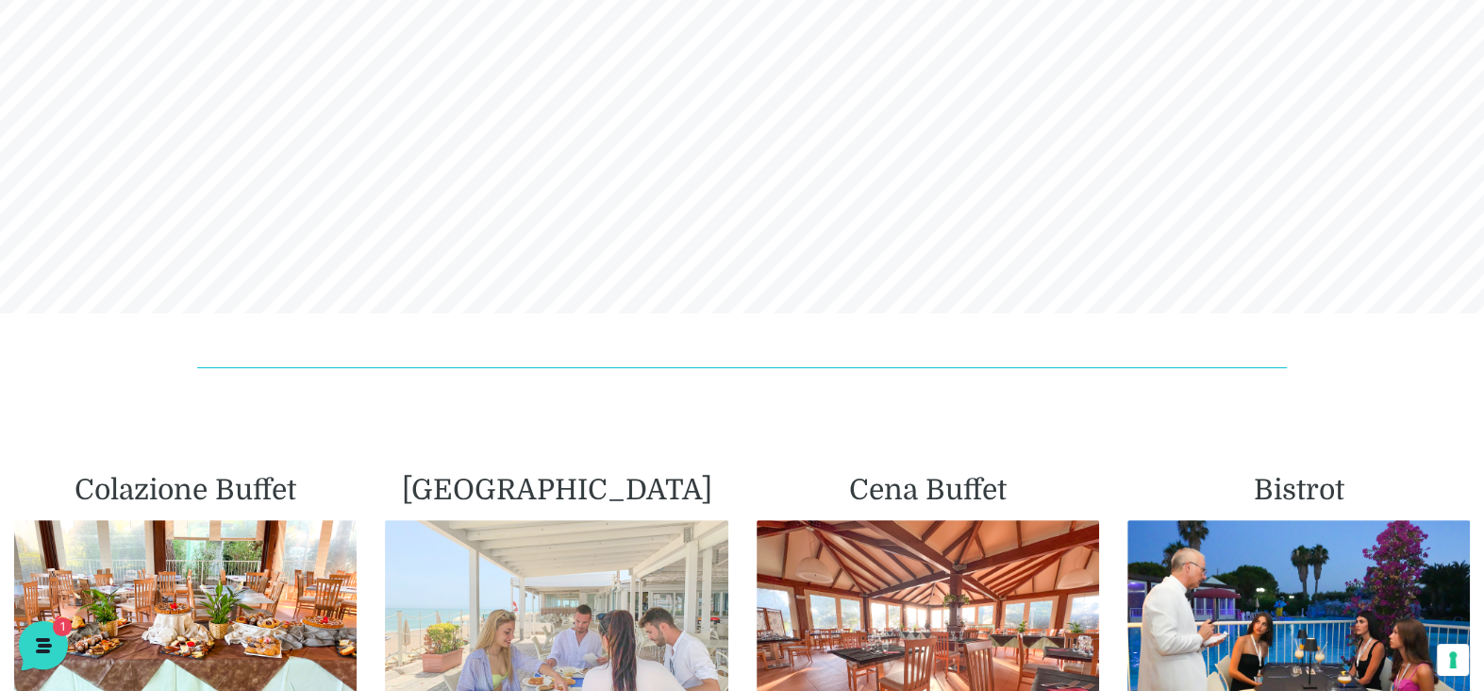
scroll to position [471, 0]
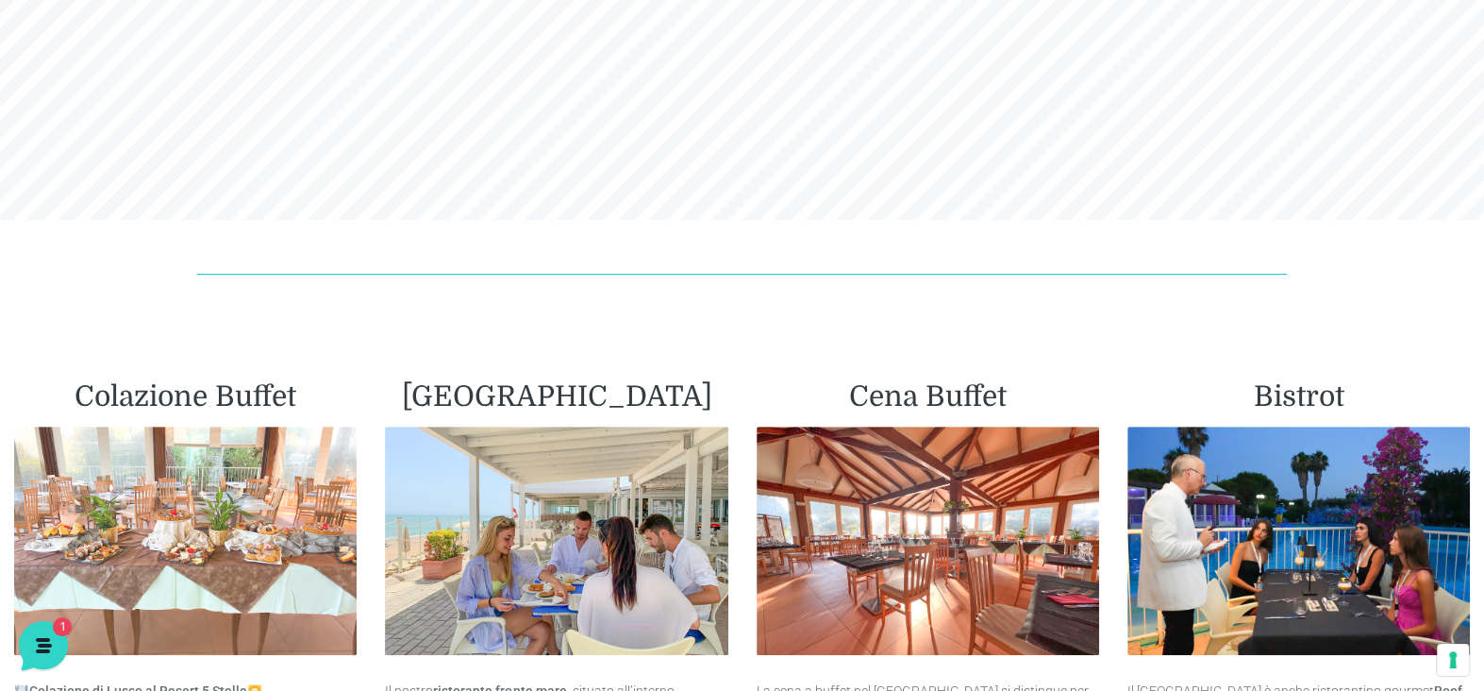
click at [218, 506] on img at bounding box center [185, 540] width 342 height 228
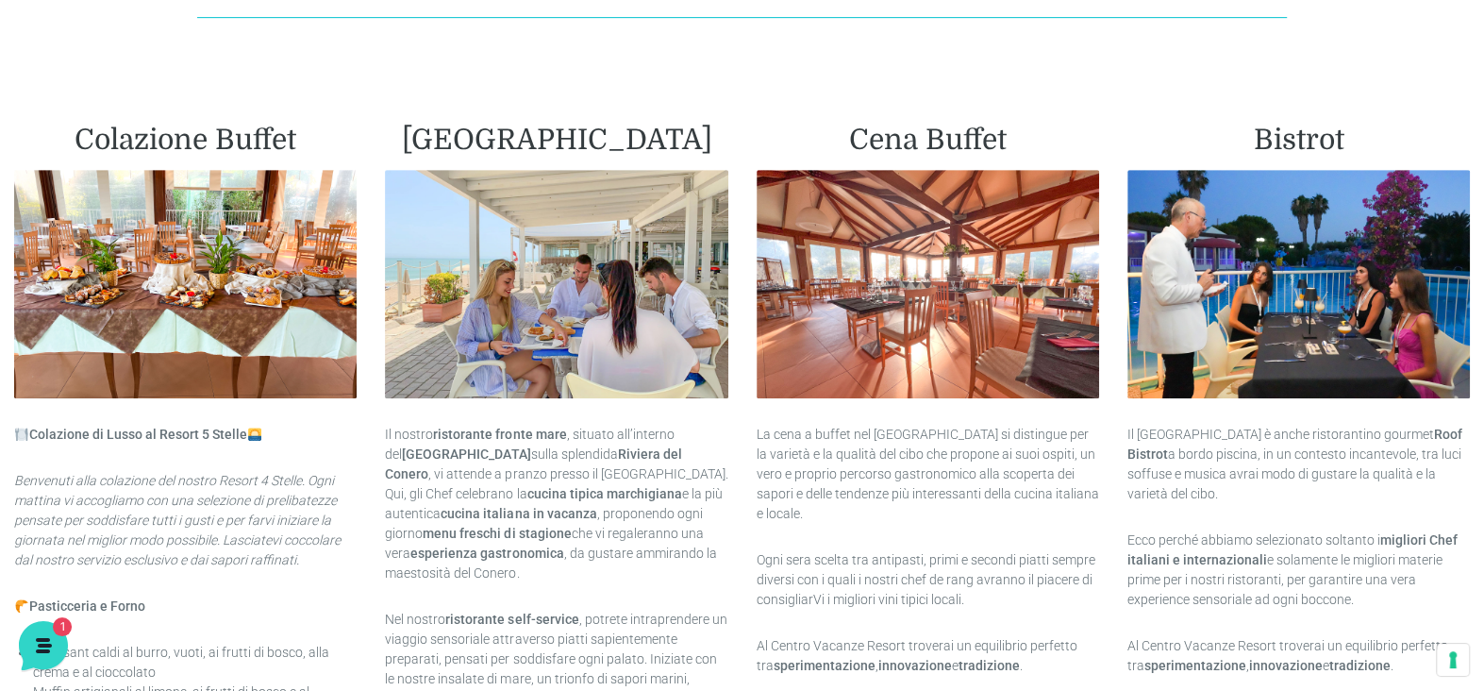
scroll to position [755, 0]
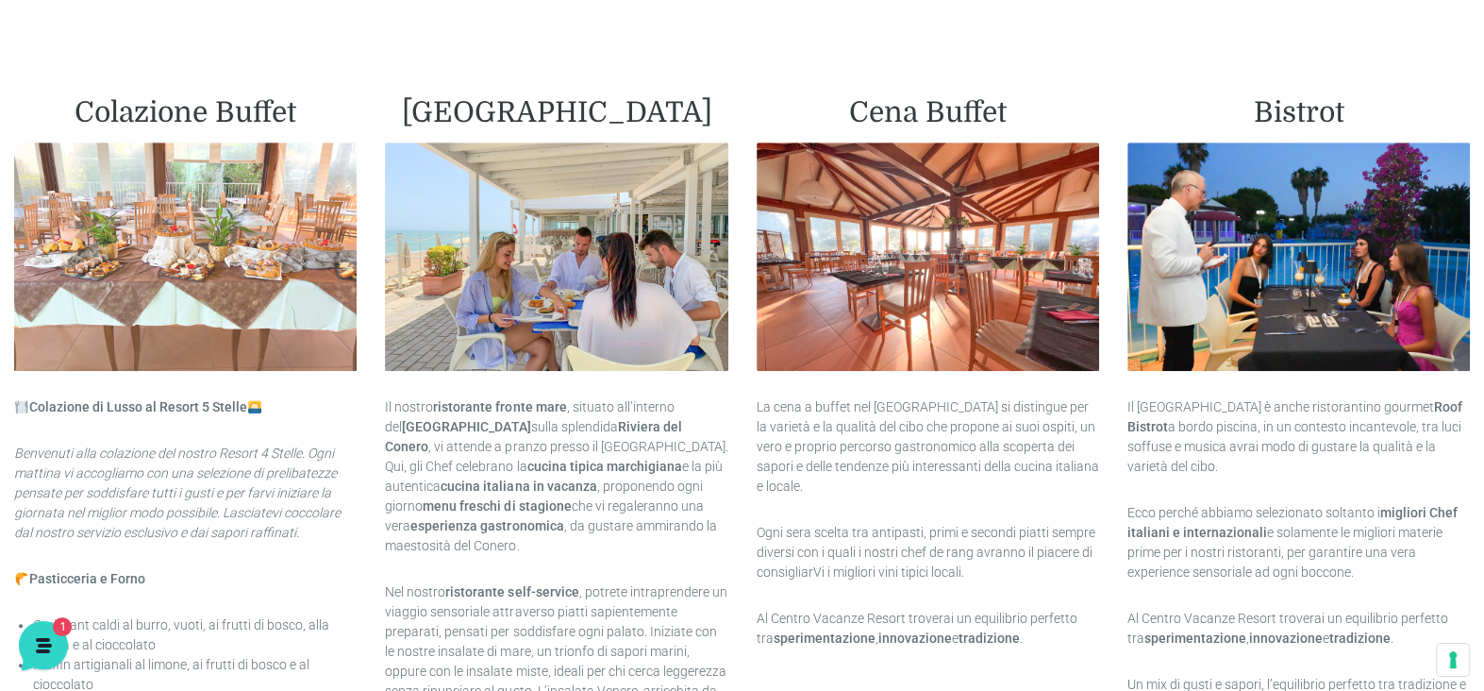
click at [157, 254] on img at bounding box center [185, 256] width 342 height 228
